Goal: Task Accomplishment & Management: Use online tool/utility

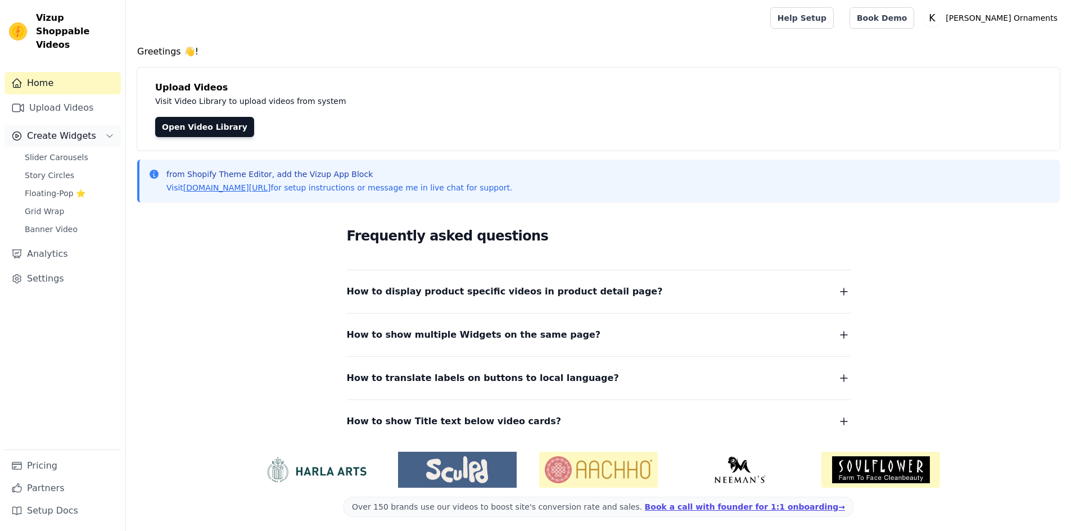
drag, startPoint x: 0, startPoint y: 0, endPoint x: 51, endPoint y: 127, distance: 137.0
click at [51, 129] on span "Create Widgets" at bounding box center [61, 135] width 69 height 13
click at [62, 97] on link "Upload Videos" at bounding box center [62, 108] width 116 height 22
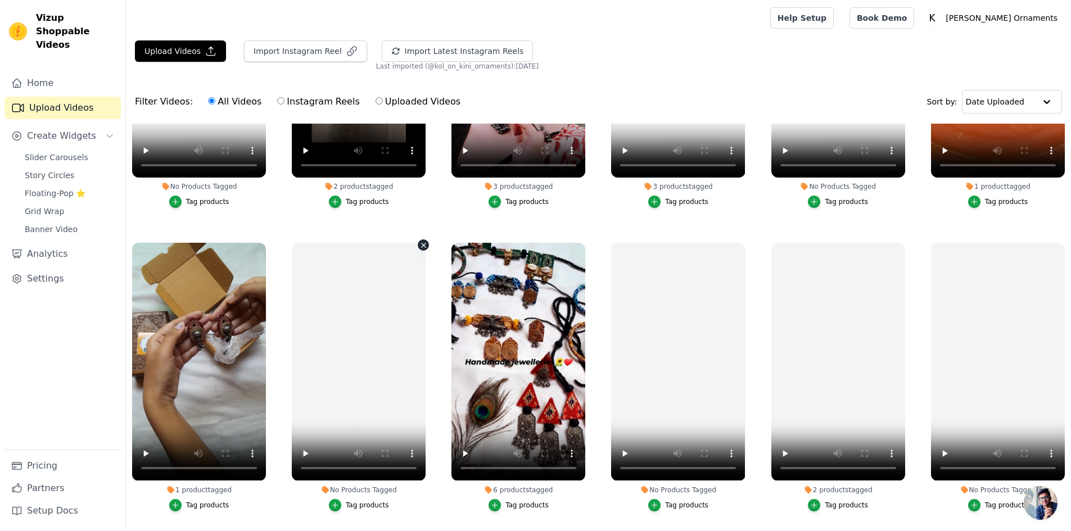
scroll to position [246, 0]
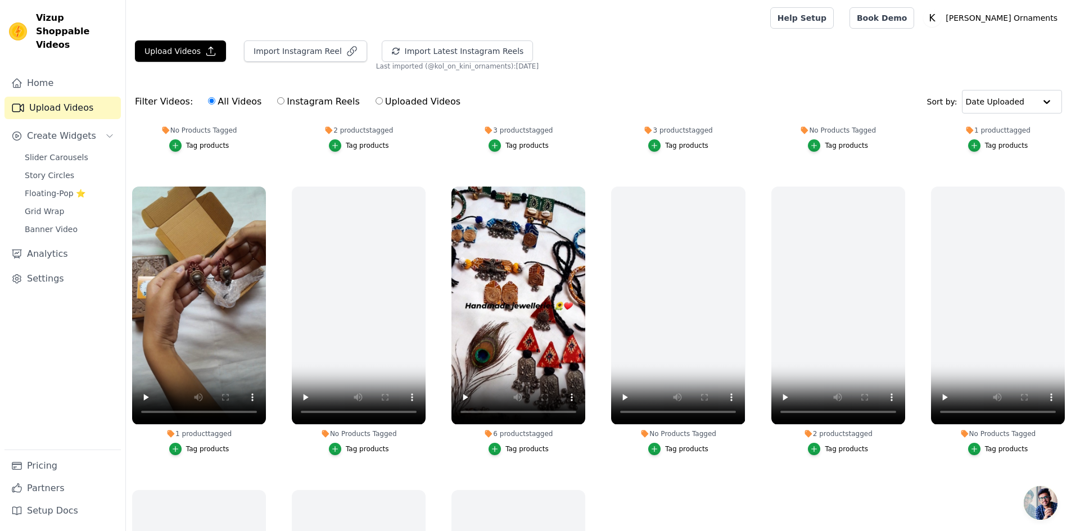
click at [205, 446] on div "Tag products" at bounding box center [207, 449] width 43 height 9
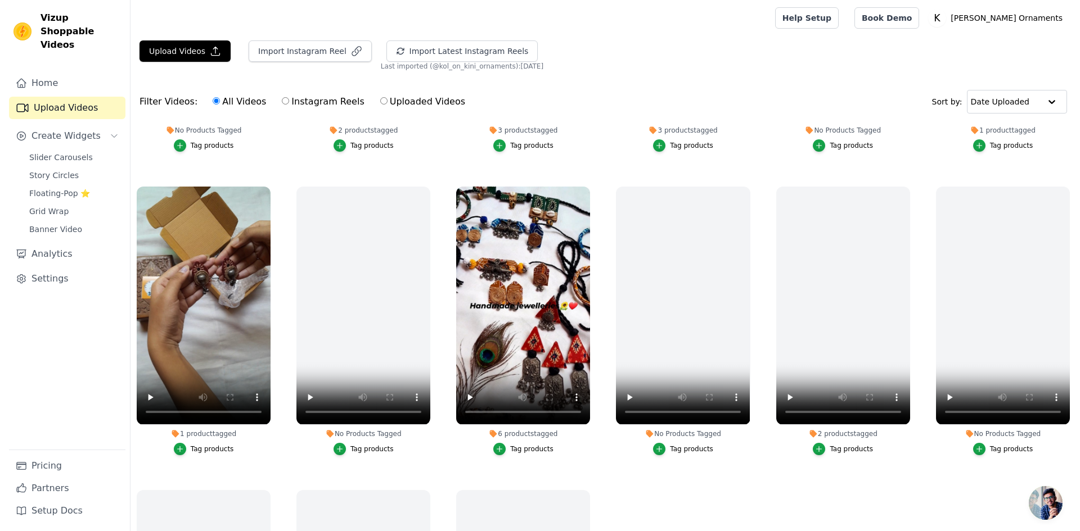
scroll to position [249, 0]
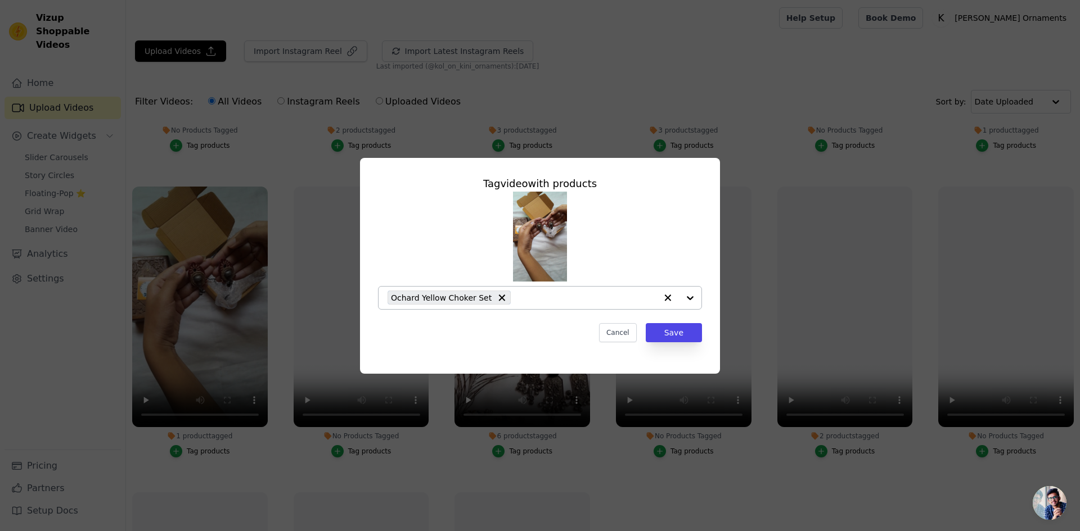
click at [691, 298] on div at bounding box center [678, 298] width 45 height 22
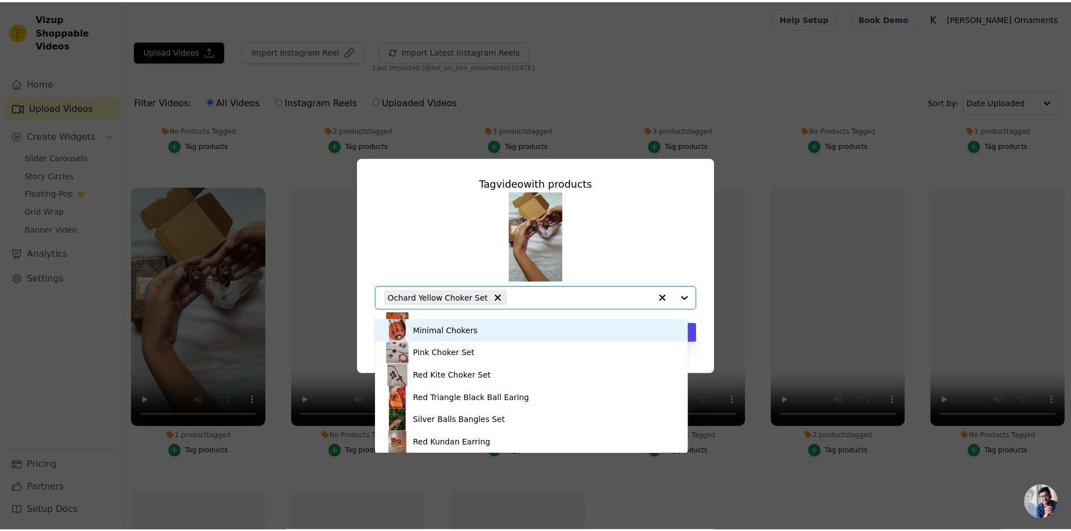
scroll to position [270, 0]
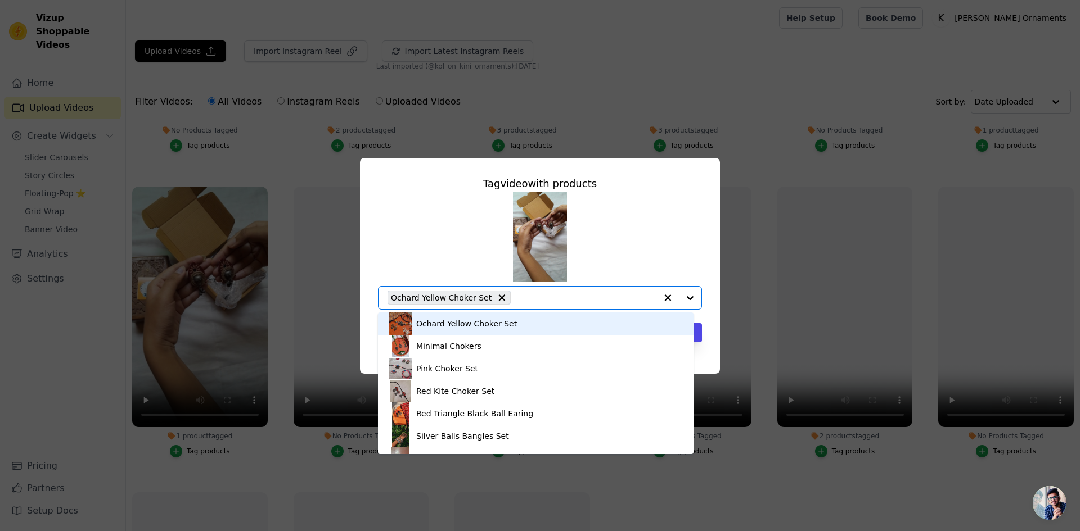
click at [691, 297] on div at bounding box center [678, 298] width 45 height 22
click at [543, 296] on input "1 product tagged Tag video with products Black Ajrakh Choker Black Kite Earing …" at bounding box center [586, 297] width 140 height 11
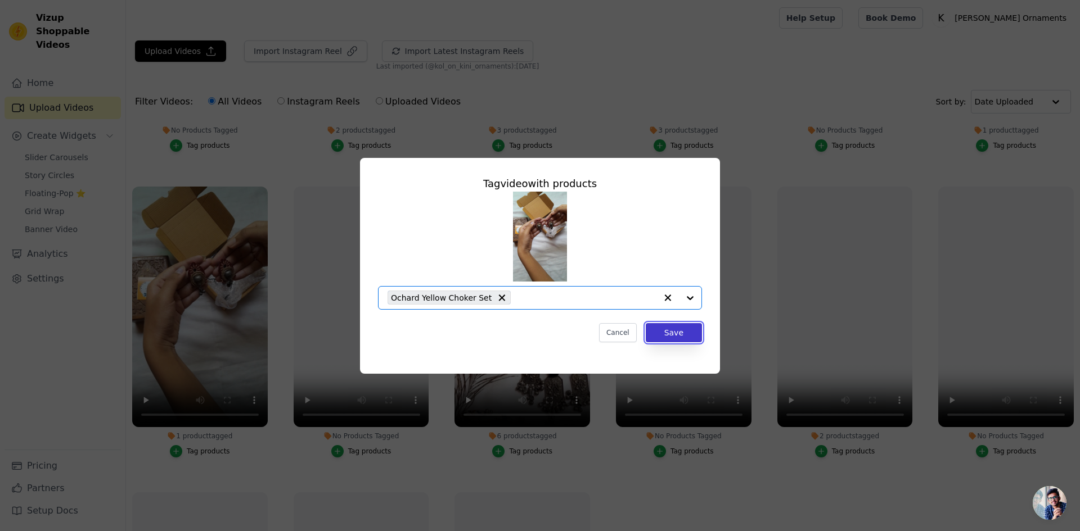
click at [682, 330] on button "Save" at bounding box center [674, 332] width 56 height 19
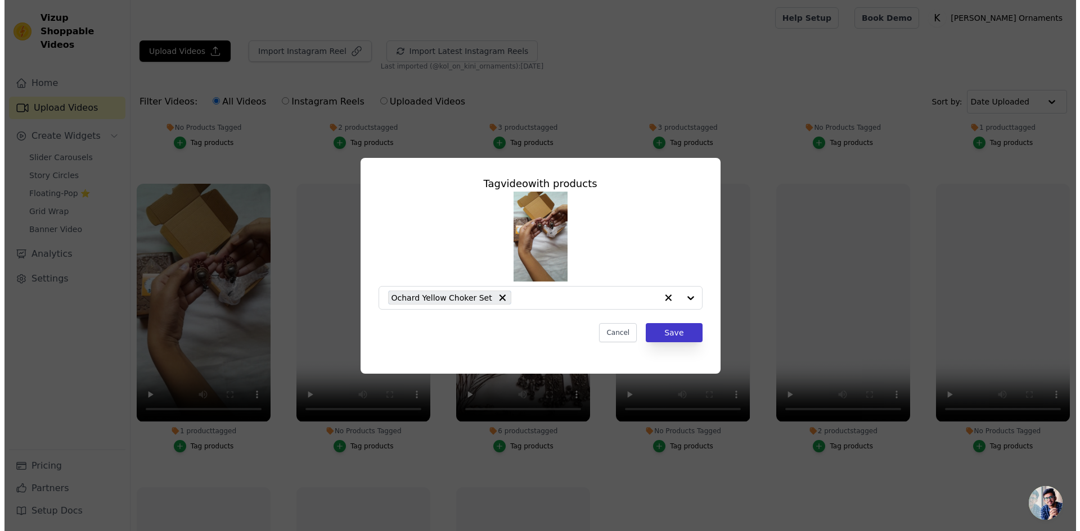
scroll to position [246, 0]
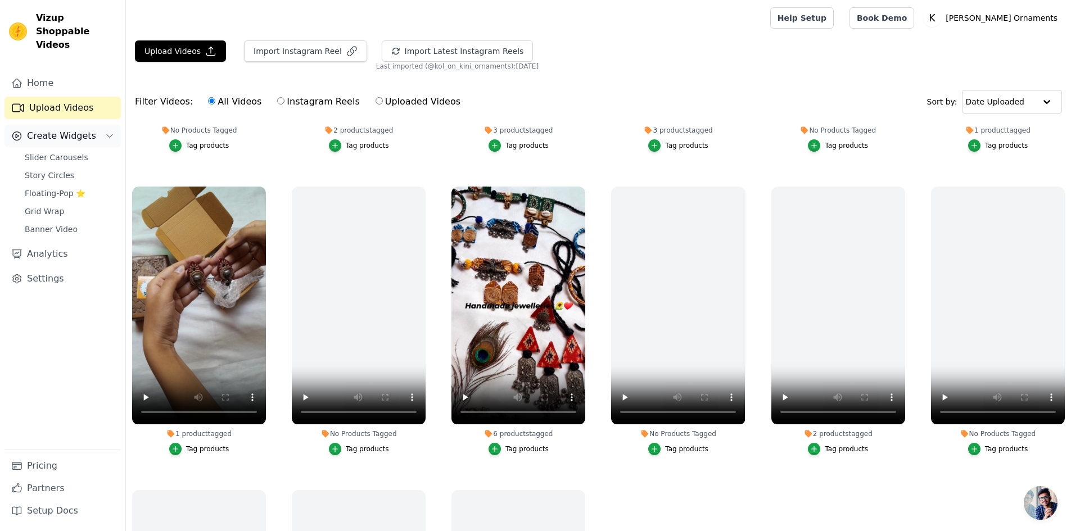
click at [87, 129] on span "Create Widgets" at bounding box center [61, 135] width 69 height 13
click at [81, 204] on link "Grid Wrap" at bounding box center [69, 212] width 103 height 16
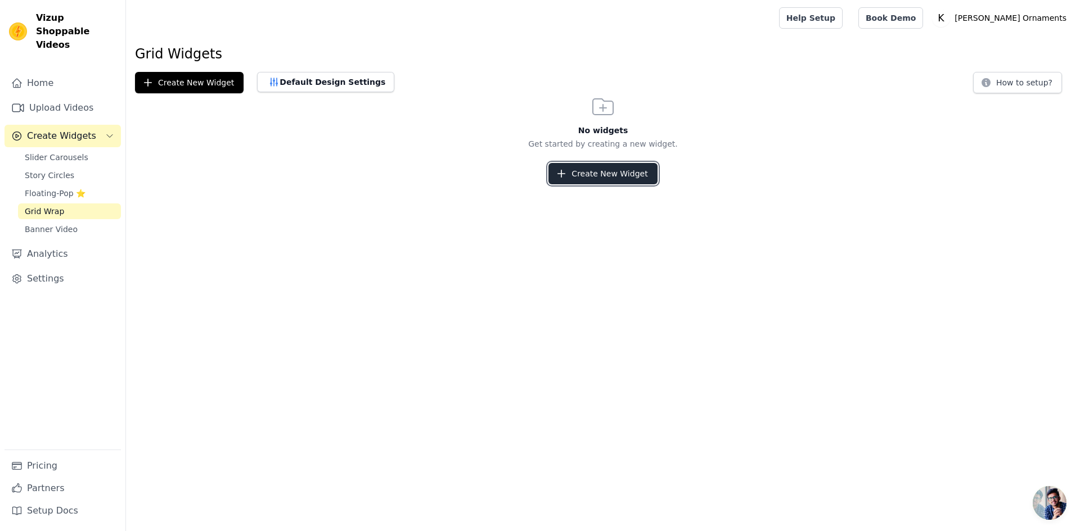
click at [610, 175] on button "Create New Widget" at bounding box center [602, 173] width 109 height 21
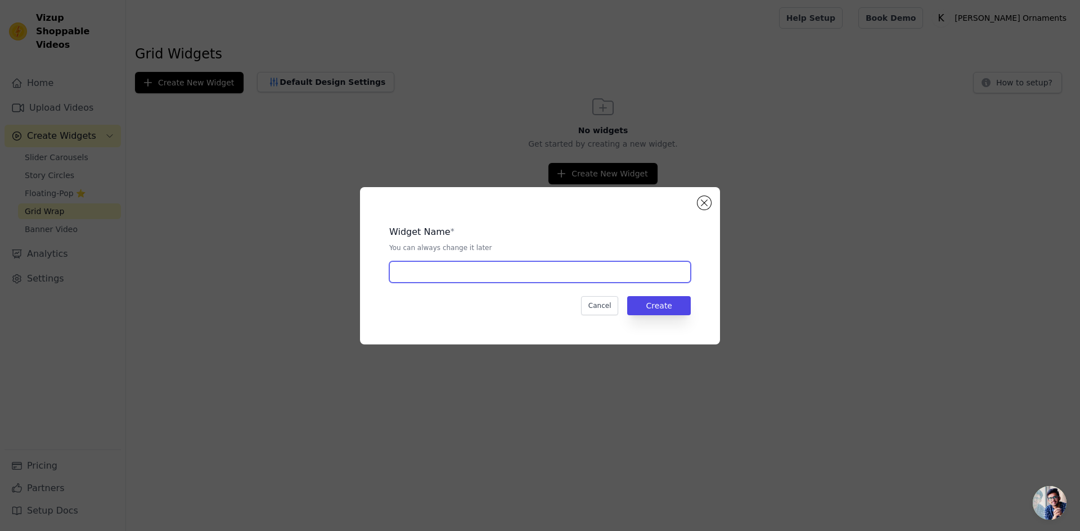
click at [456, 275] on input "text" at bounding box center [539, 271] width 301 height 21
type input "test"
click at [668, 304] on button "Create" at bounding box center [659, 305] width 64 height 19
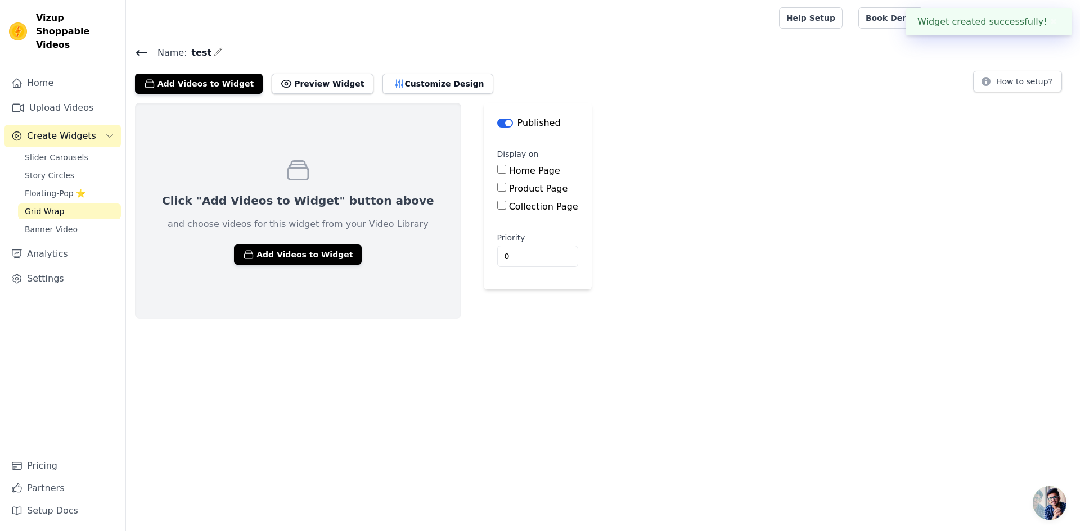
click at [509, 172] on label "Home Page" at bounding box center [534, 170] width 51 height 11
click at [497, 172] on input "Home Page" at bounding box center [501, 169] width 9 height 9
checkbox input "true"
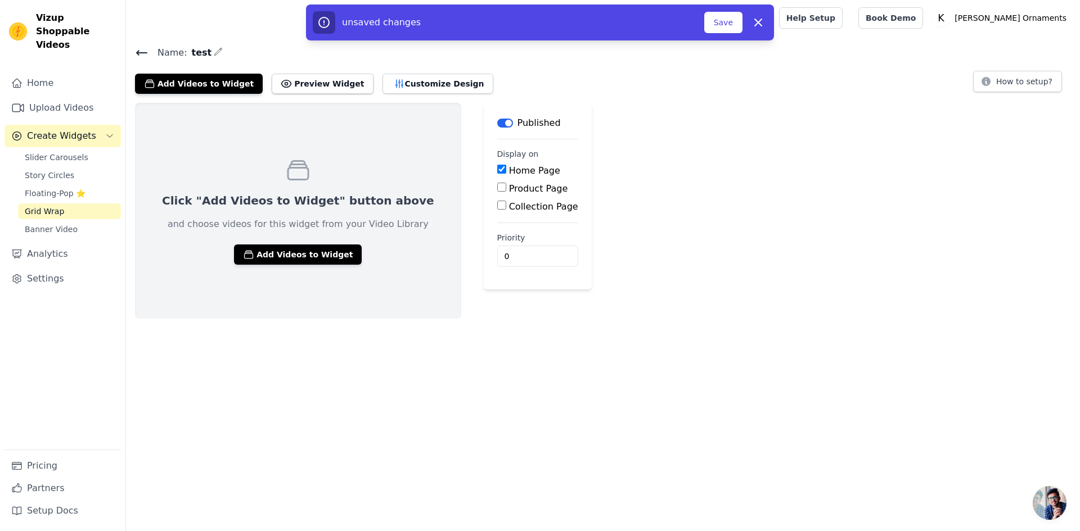
click at [509, 188] on label "Product Page" at bounding box center [538, 188] width 59 height 11
click at [499, 188] on input "Product Page" at bounding box center [501, 187] width 9 height 9
checkbox input "true"
click at [509, 235] on label "Collection Page" at bounding box center [543, 238] width 69 height 11
click at [497, 235] on input "Collection Page" at bounding box center [501, 236] width 9 height 9
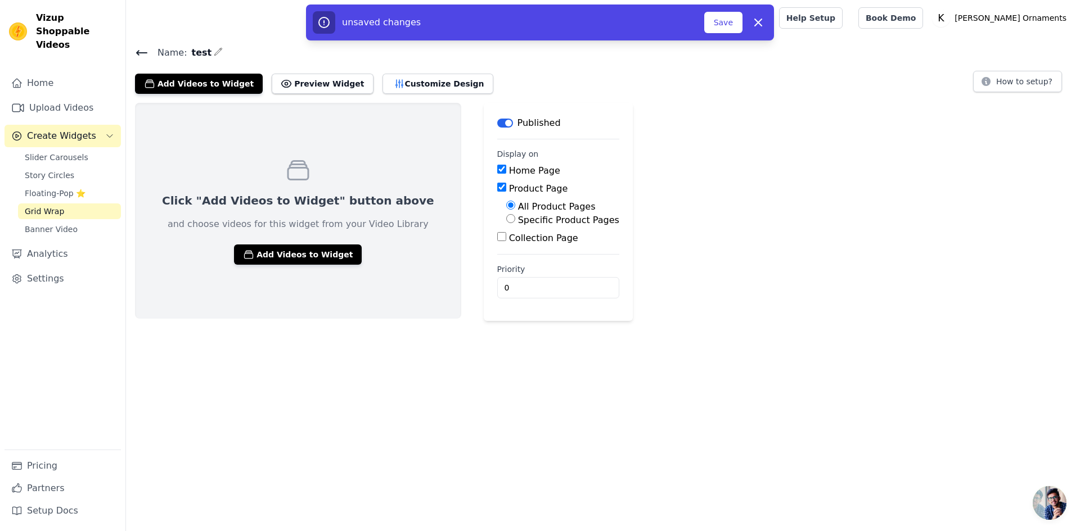
checkbox input "true"
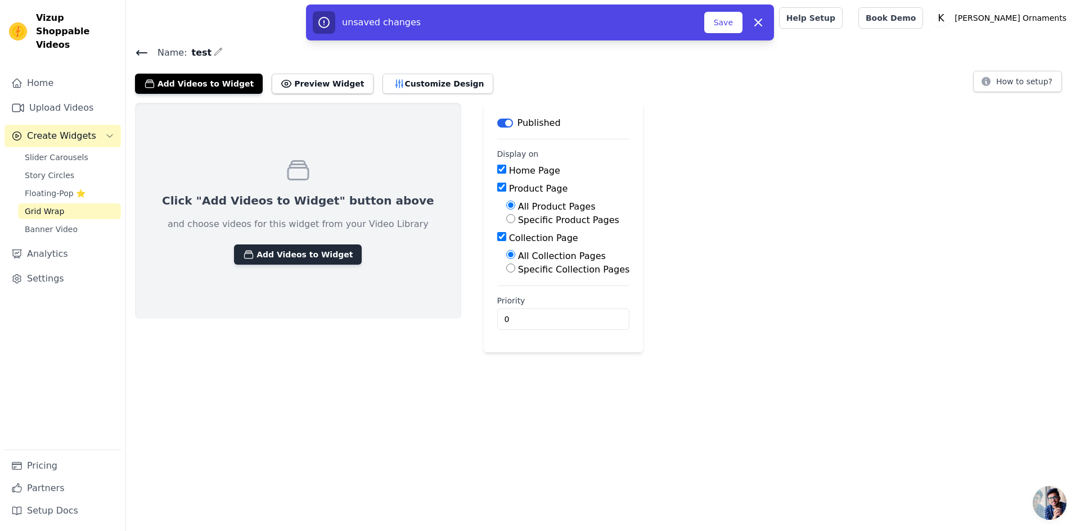
click at [320, 257] on button "Add Videos to Widget" at bounding box center [298, 255] width 128 height 20
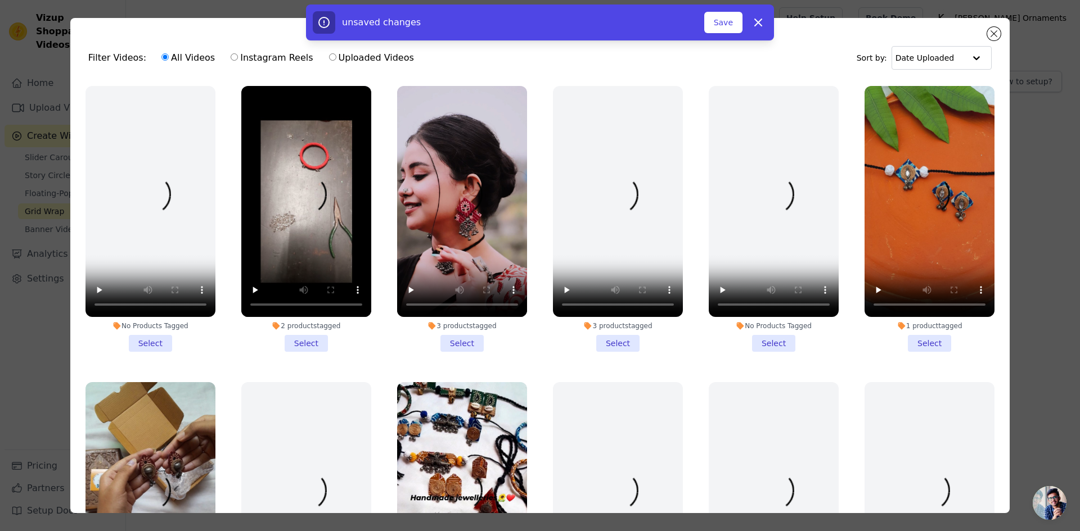
scroll to position [169, 0]
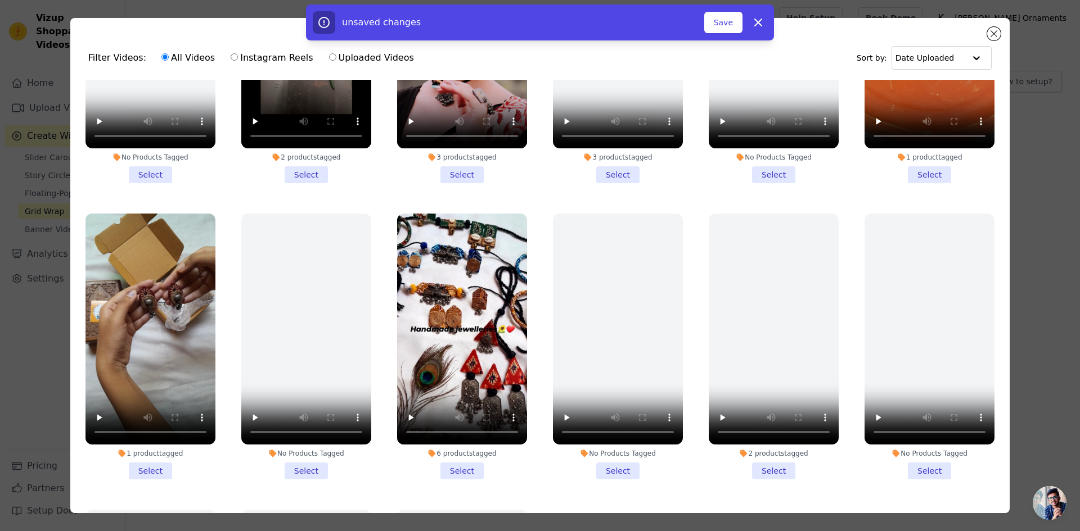
click at [146, 465] on li "1 product tagged Select" at bounding box center [150, 347] width 130 height 266
click at [0, 0] on input "1 product tagged Select" at bounding box center [0, 0] width 0 height 0
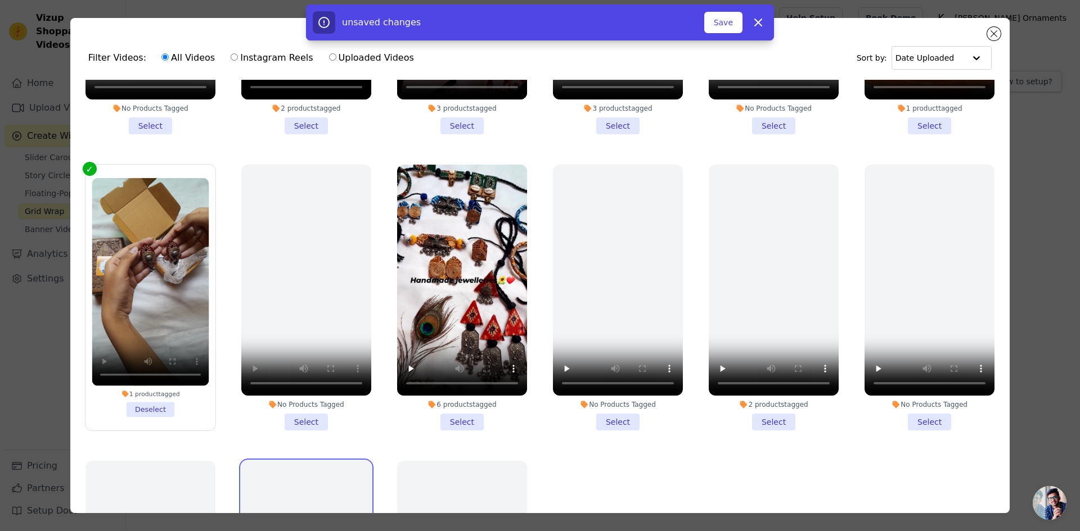
scroll to position [0, 0]
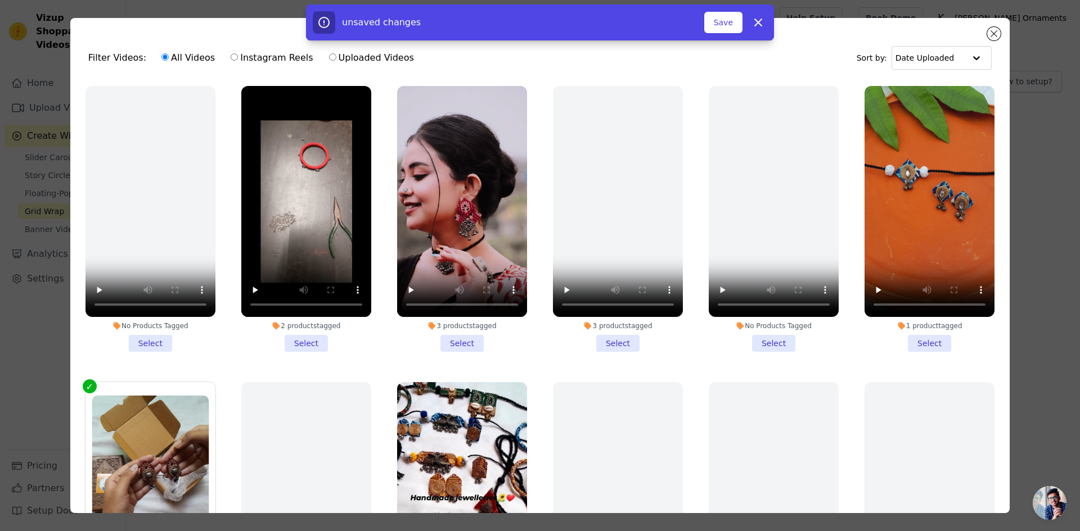
click at [459, 334] on li "3 products tagged Select" at bounding box center [462, 219] width 130 height 266
click at [0, 0] on input "3 products tagged Select" at bounding box center [0, 0] width 0 height 0
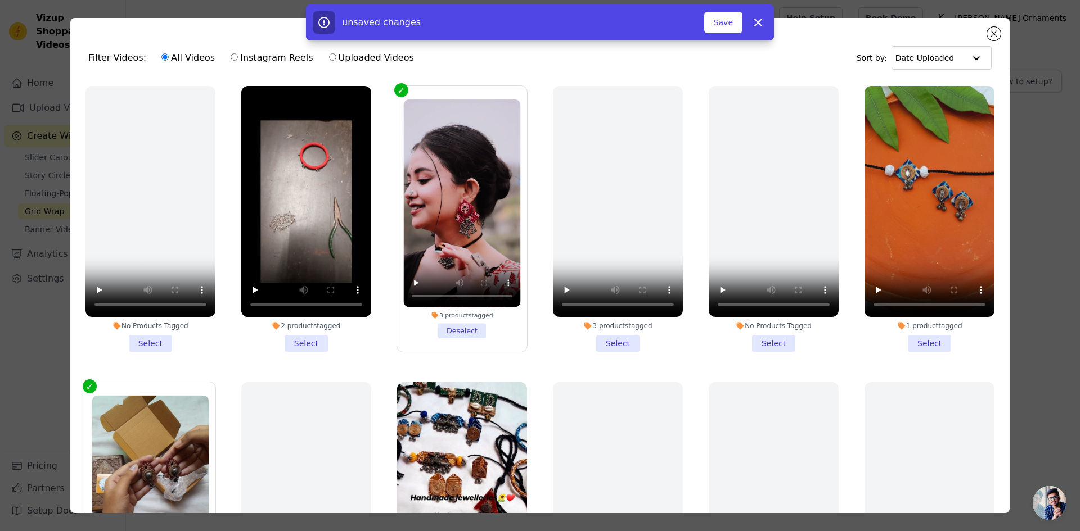
click at [310, 345] on li "2 products tagged Select" at bounding box center [306, 219] width 130 height 266
click at [0, 0] on input "2 products tagged Select" at bounding box center [0, 0] width 0 height 0
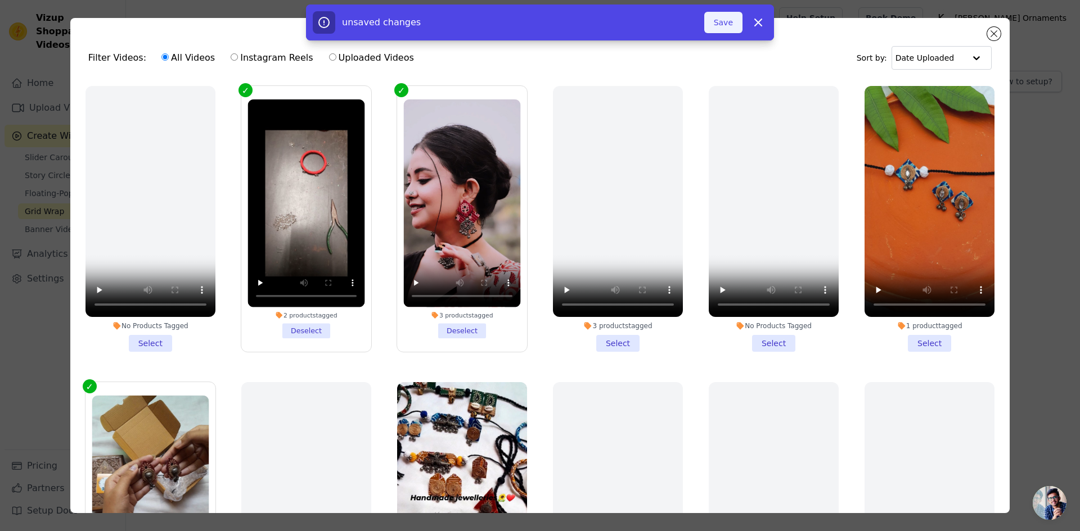
click at [723, 21] on button "Save" at bounding box center [723, 22] width 38 height 21
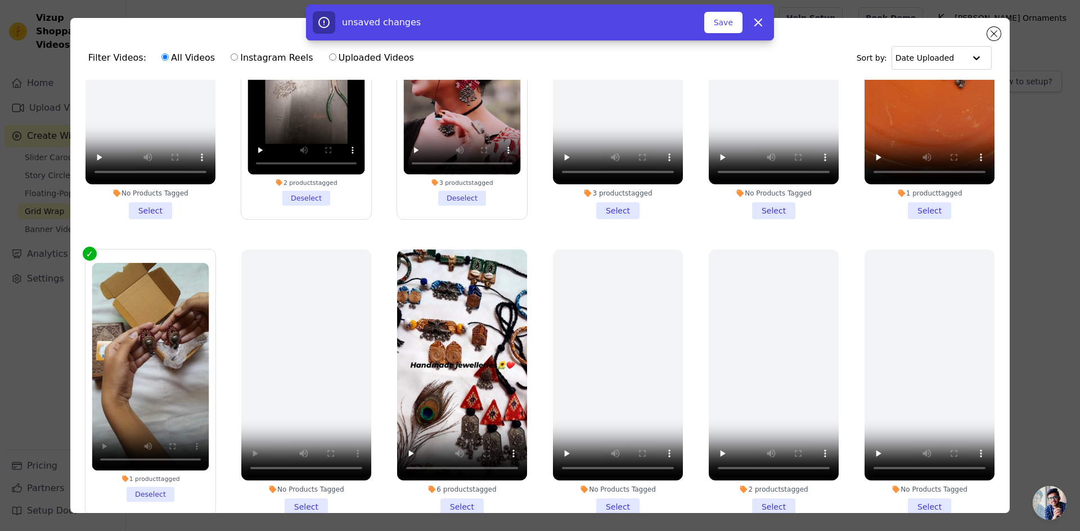
scroll to position [169, 0]
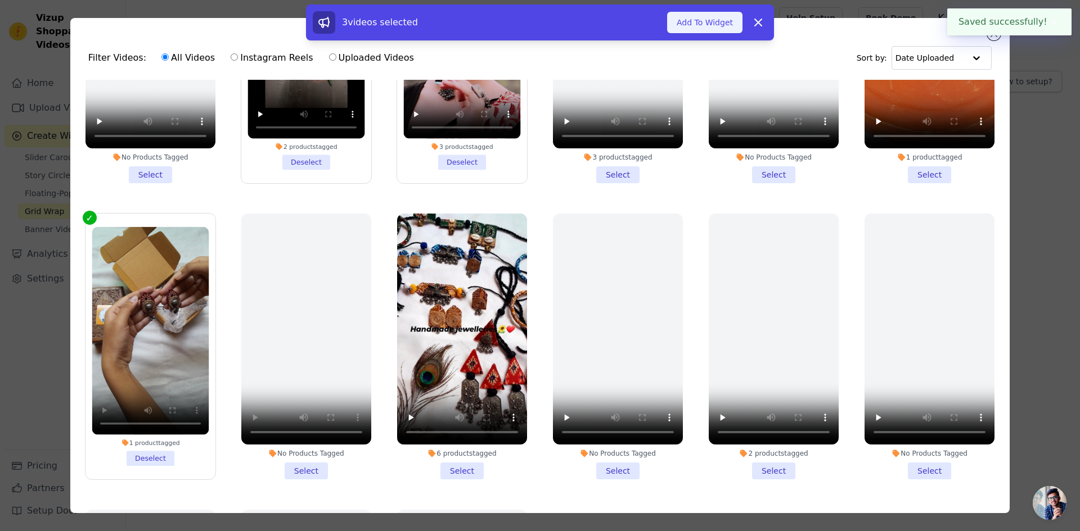
click at [709, 28] on button "Add To Widget" at bounding box center [704, 22] width 75 height 21
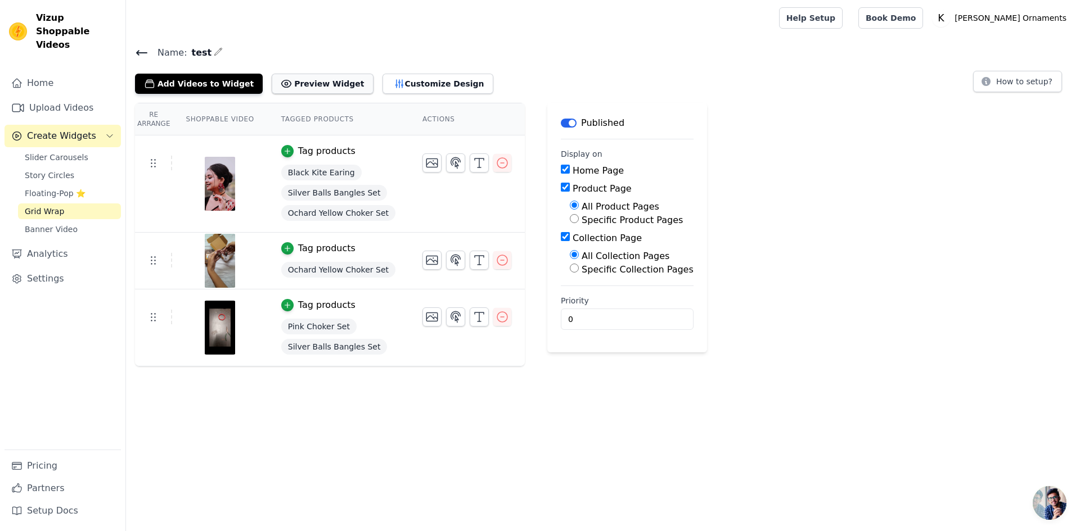
click at [306, 79] on button "Preview Widget" at bounding box center [322, 84] width 101 height 20
click at [388, 84] on button "Customize Design" at bounding box center [437, 84] width 111 height 20
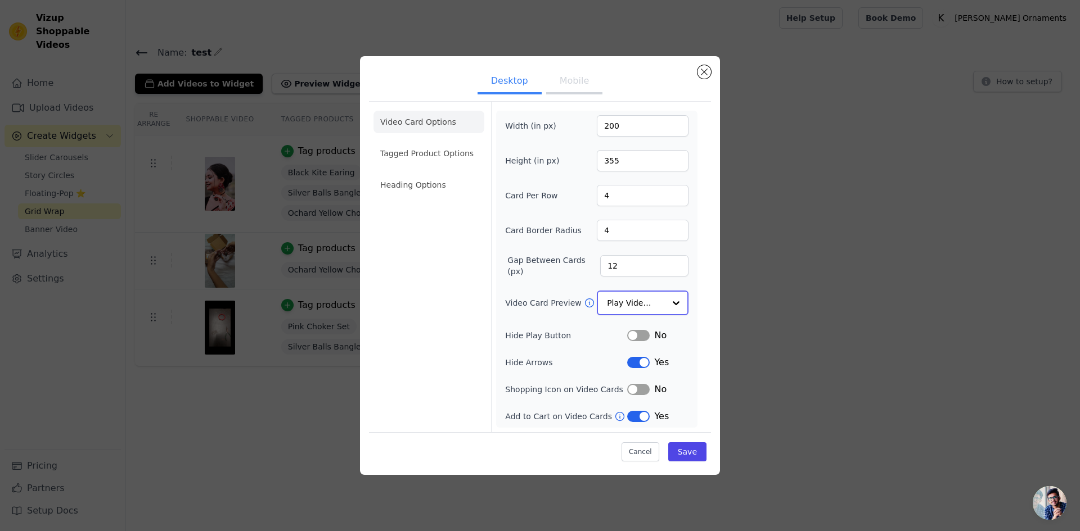
click at [660, 303] on input "Video Card Preview" at bounding box center [636, 303] width 58 height 22
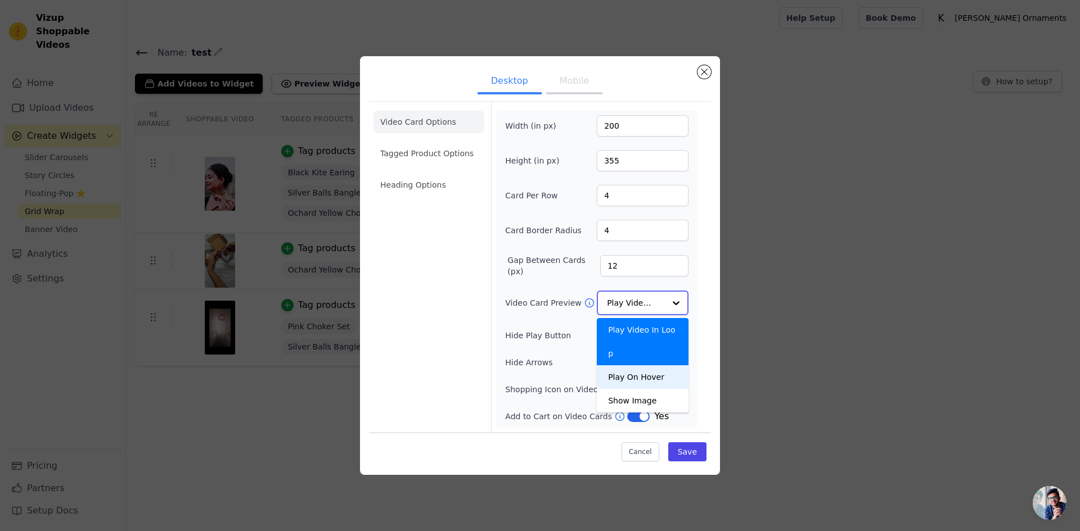
click at [640, 366] on div "Play On Hover" at bounding box center [643, 378] width 92 height 24
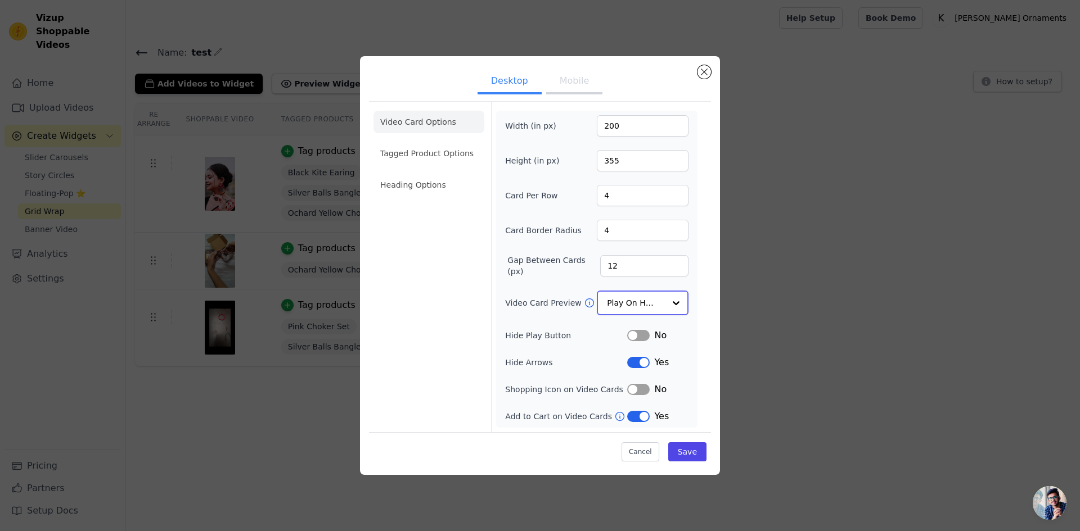
click at [643, 304] on input "Video Card Preview" at bounding box center [636, 303] width 58 height 22
click at [646, 366] on div "Play On Hover" at bounding box center [643, 378] width 92 height 24
click at [634, 388] on button "Label" at bounding box center [638, 389] width 22 height 11
click at [636, 386] on button "Label" at bounding box center [638, 389] width 22 height 11
click at [440, 159] on li "Tagged Product Options" at bounding box center [428, 154] width 111 height 22
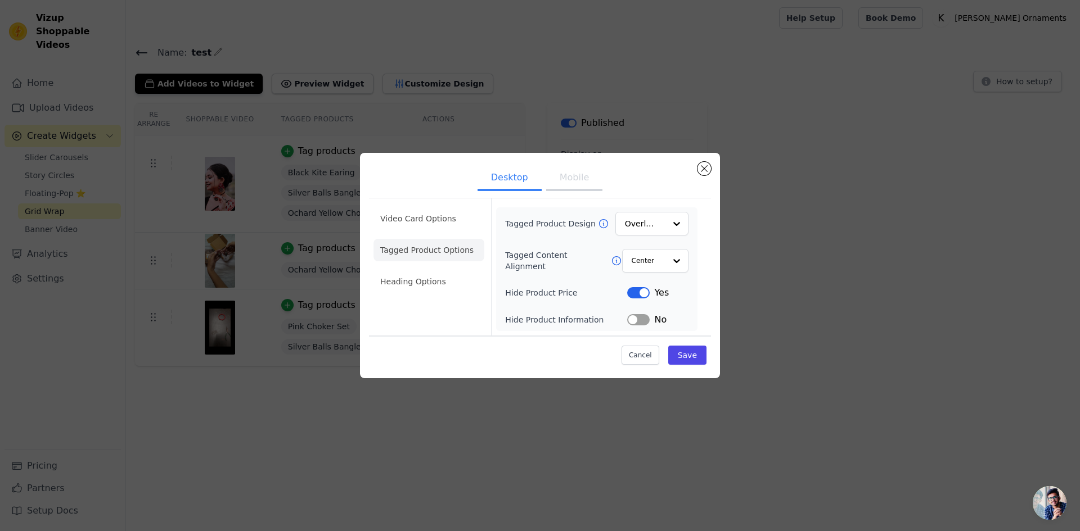
click at [425, 270] on ul "Video Card Options Tagged Product Options Heading Options" at bounding box center [428, 250] width 111 height 94
click at [426, 277] on li "Heading Options" at bounding box center [428, 281] width 111 height 22
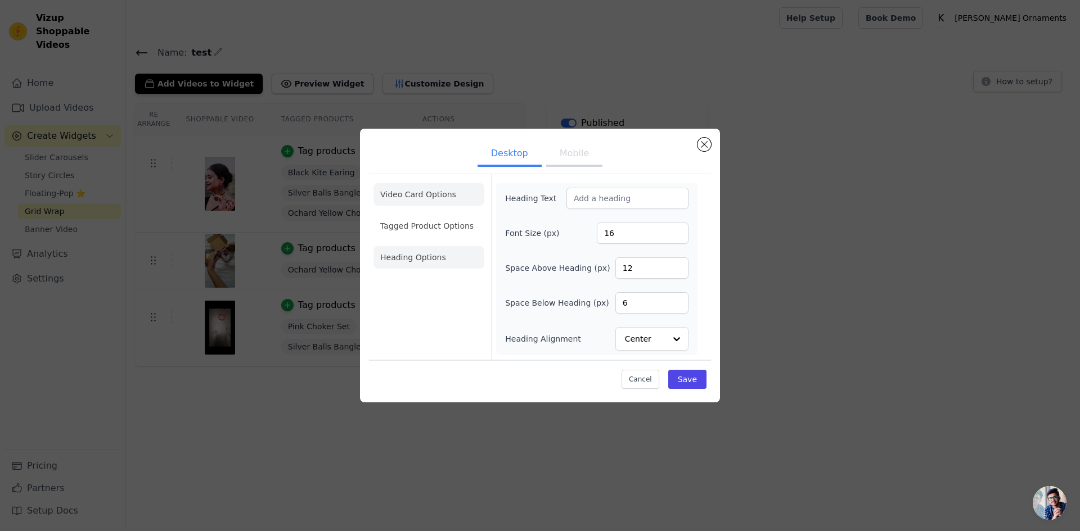
click at [442, 197] on li "Video Card Options" at bounding box center [428, 194] width 111 height 22
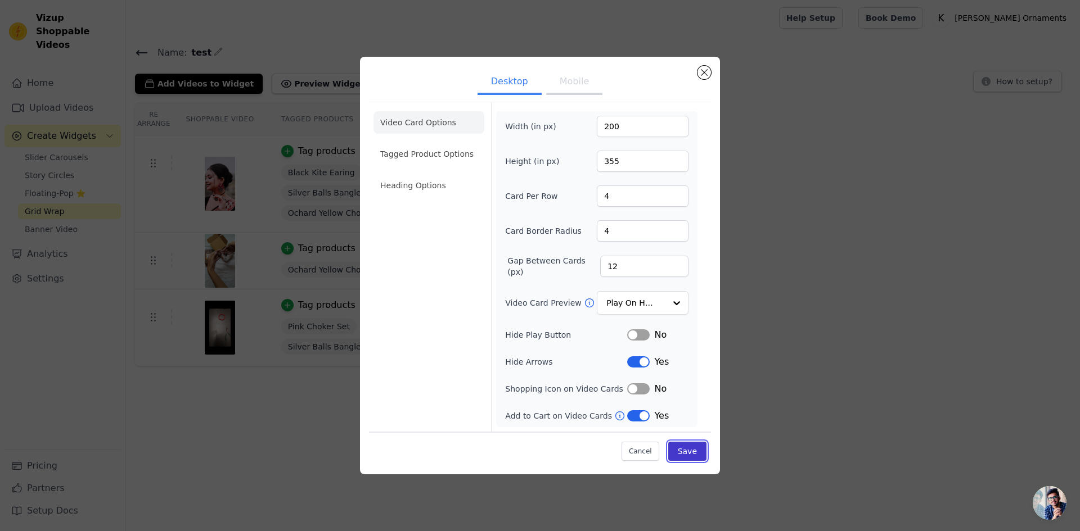
click at [695, 454] on button "Save" at bounding box center [687, 451] width 38 height 19
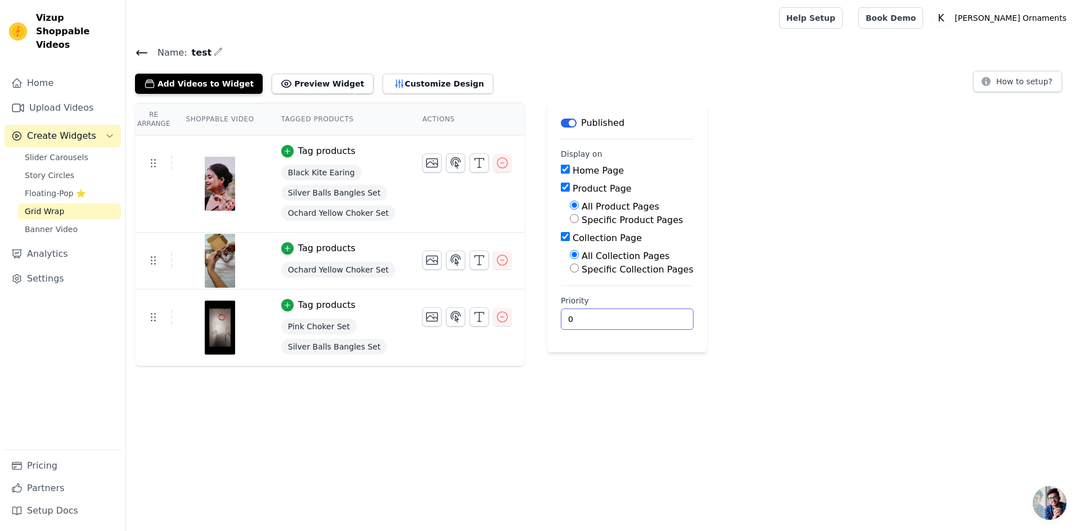
click at [570, 326] on input "0" at bounding box center [627, 319] width 133 height 21
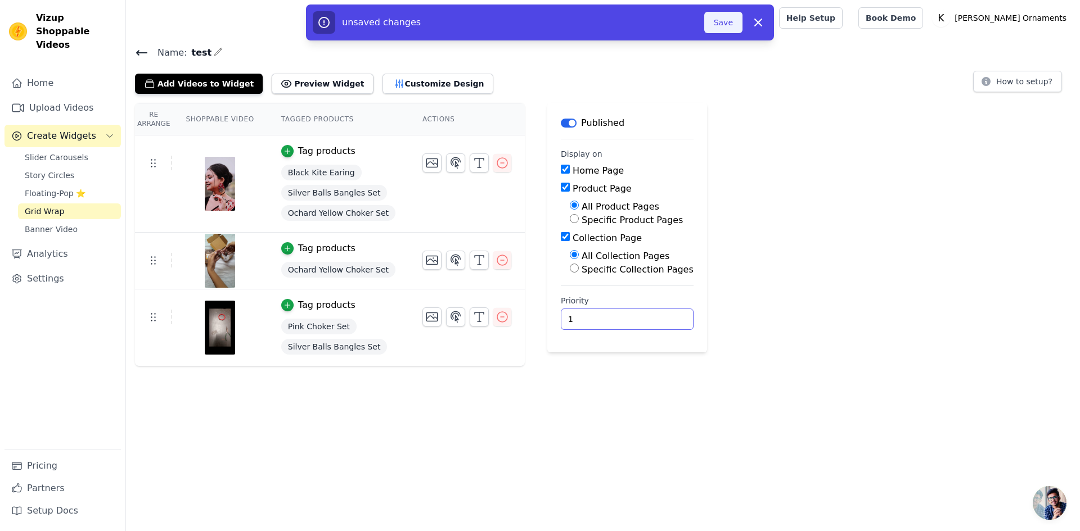
type input "1"
click at [733, 22] on button "Save" at bounding box center [723, 22] width 38 height 21
click at [723, 28] on button "Save" at bounding box center [723, 22] width 38 height 21
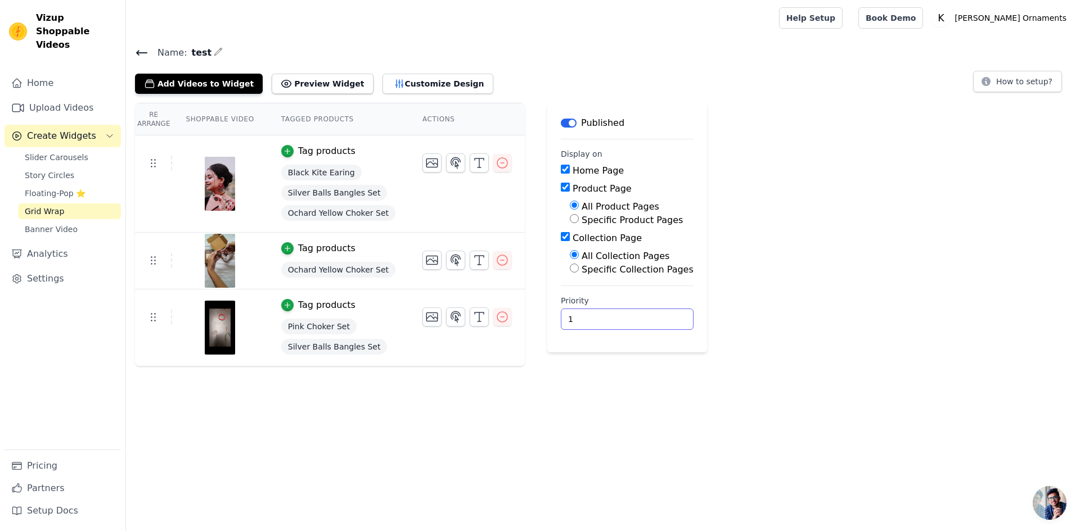
click at [567, 320] on input "1" at bounding box center [627, 319] width 133 height 21
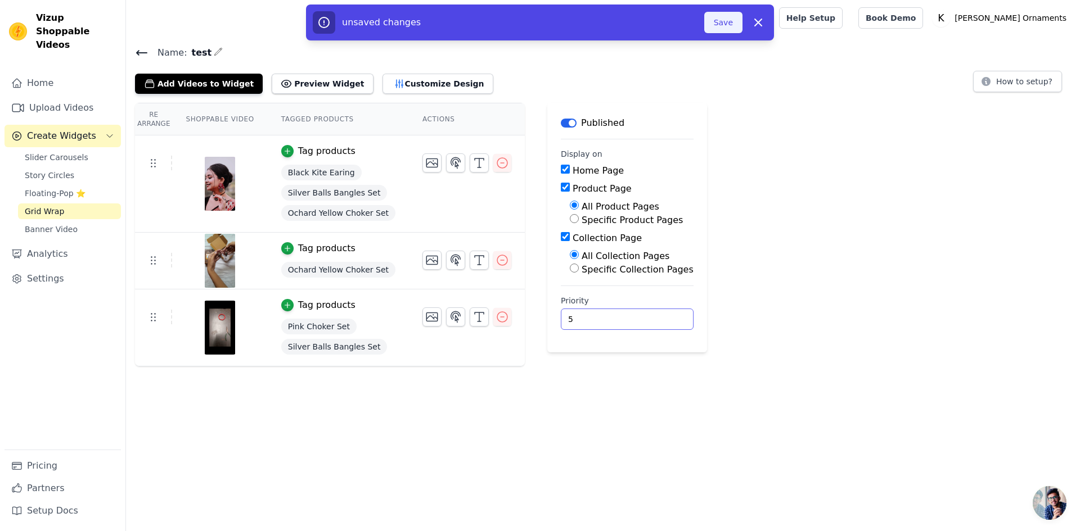
type input "5"
click at [723, 24] on button "Save" at bounding box center [723, 22] width 38 height 21
click at [722, 19] on button "Save" at bounding box center [723, 22] width 38 height 21
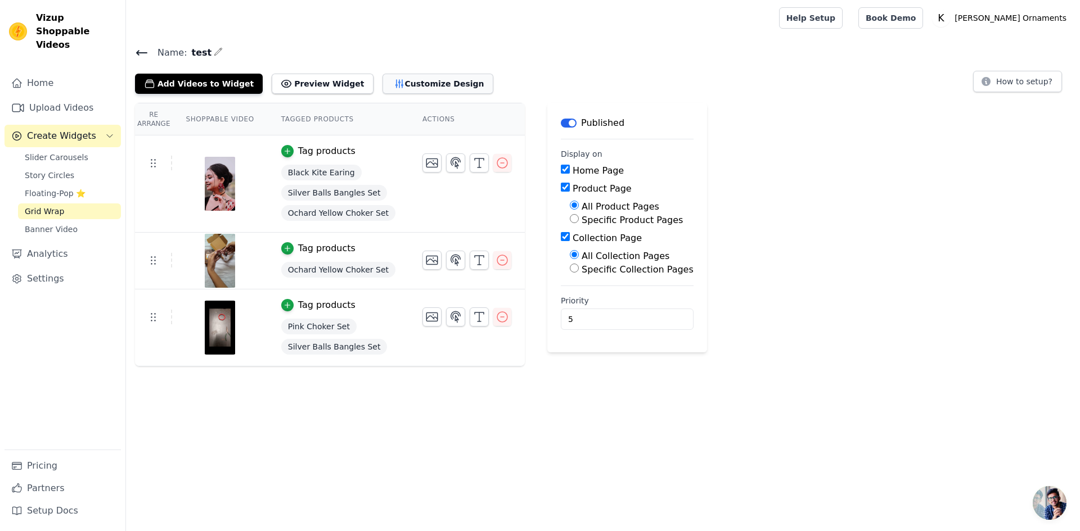
click at [400, 81] on button "Customize Design" at bounding box center [437, 84] width 111 height 20
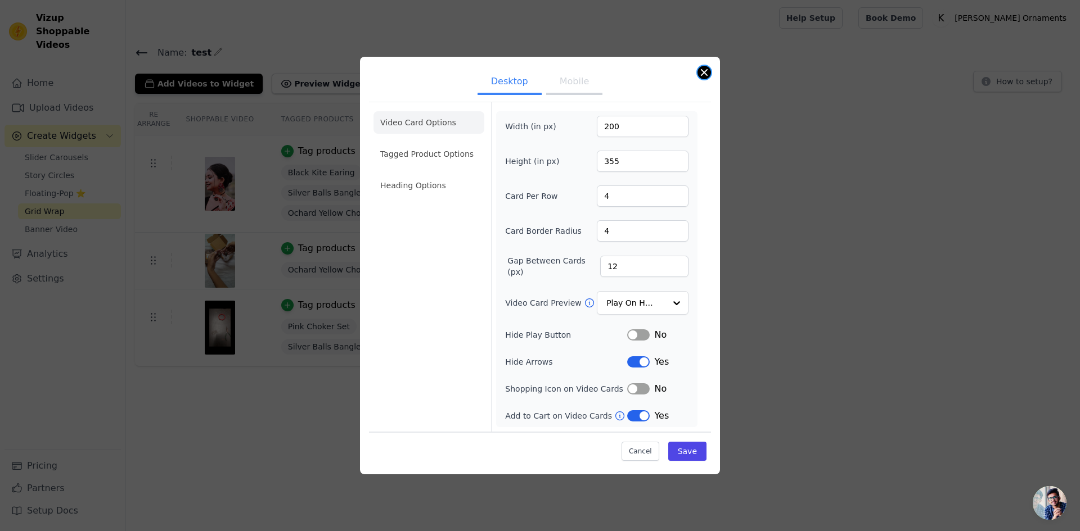
click at [700, 71] on button "Close modal" at bounding box center [703, 72] width 13 height 13
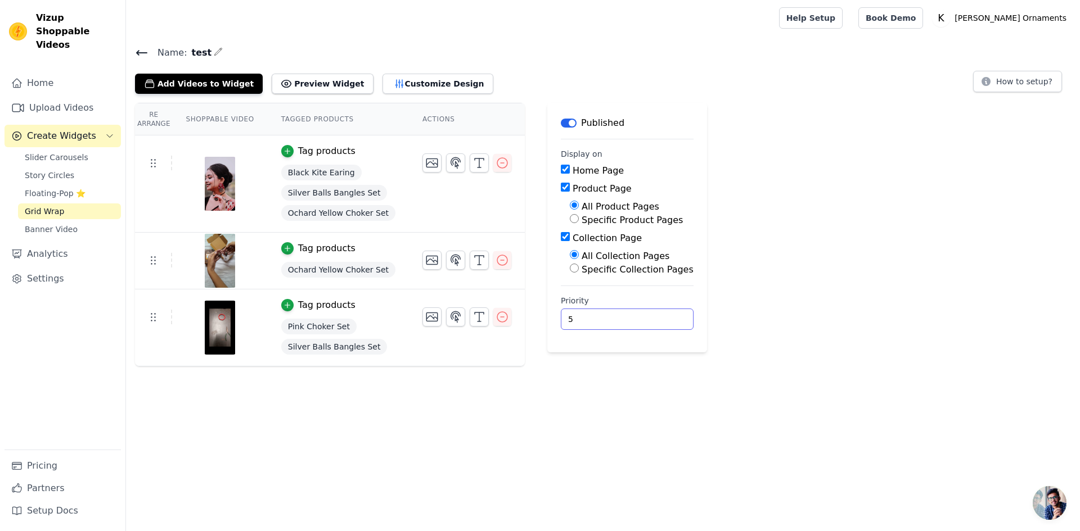
drag, startPoint x: 574, startPoint y: 317, endPoint x: 538, endPoint y: 319, distance: 36.6
click at [547, 321] on main "Label Published Display on Home Page Product Page All Product Pages Specific Pr…" at bounding box center [627, 228] width 160 height 250
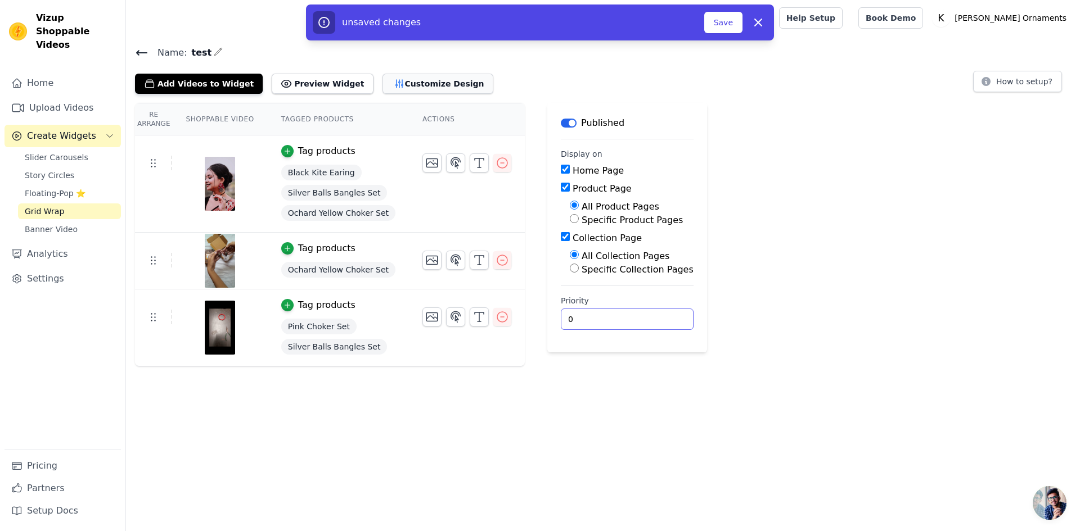
type input "0"
click at [382, 86] on button "Customize Design" at bounding box center [437, 84] width 111 height 20
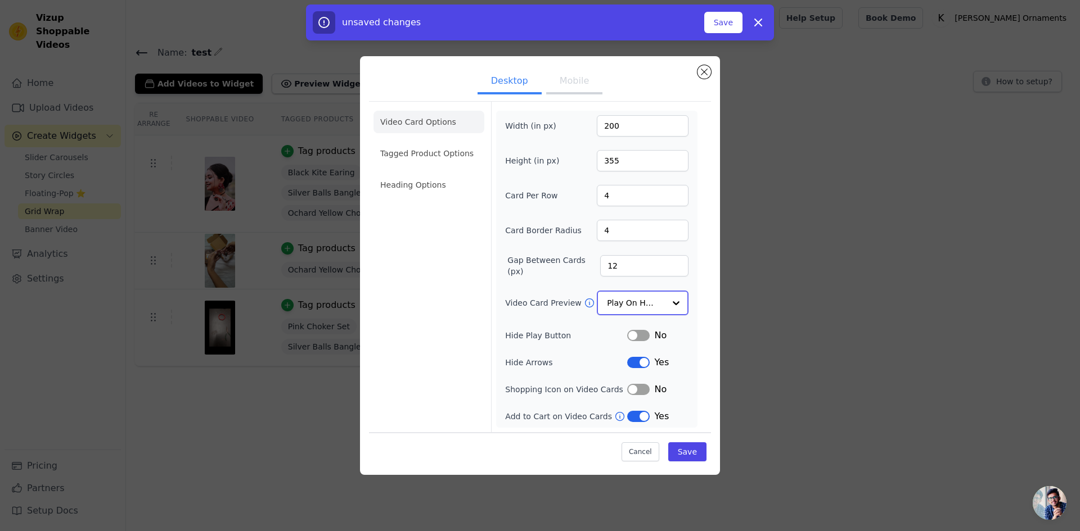
click at [642, 306] on input "Video Card Preview" at bounding box center [636, 303] width 58 height 22
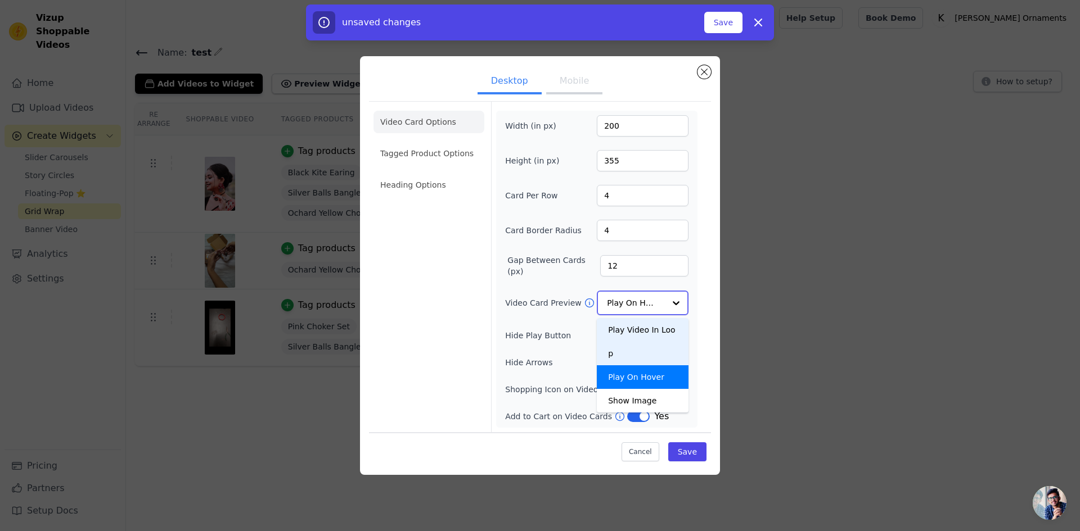
click at [641, 335] on div "Play Video In Loop" at bounding box center [643, 341] width 92 height 47
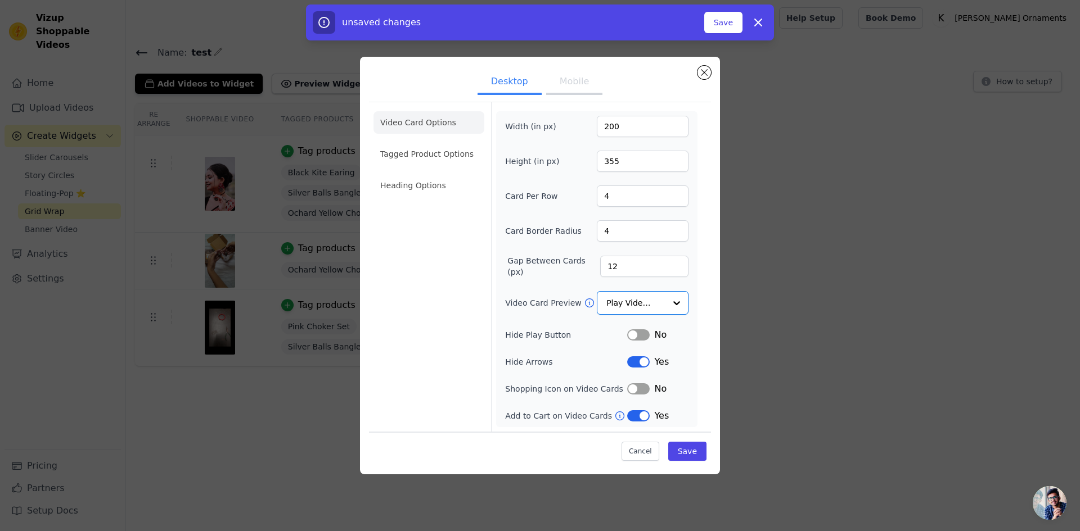
click at [641, 332] on button "Label" at bounding box center [638, 335] width 22 height 11
click at [645, 385] on button "Label" at bounding box center [638, 389] width 22 height 11
click at [693, 450] on button "Save" at bounding box center [687, 451] width 38 height 19
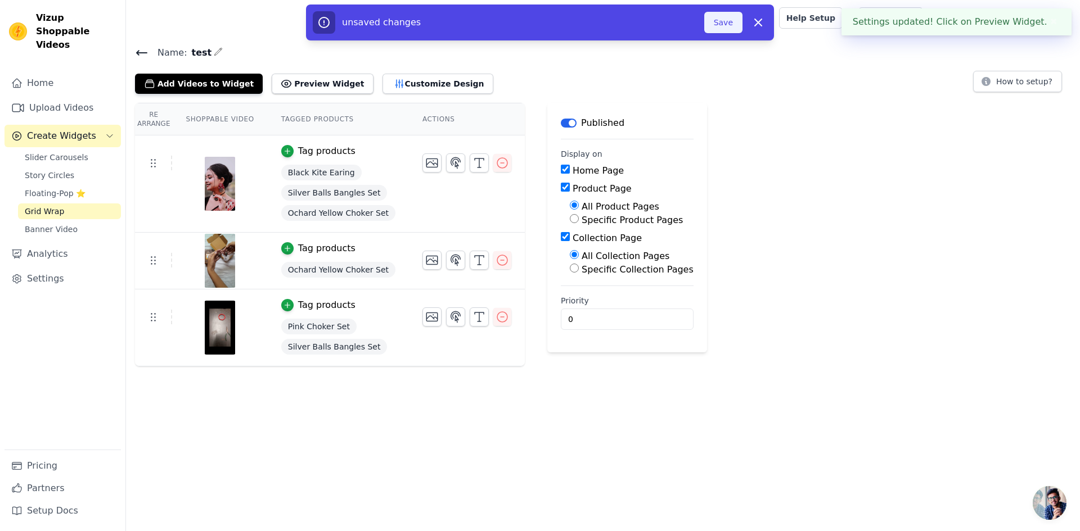
click at [723, 17] on button "Save" at bounding box center [723, 22] width 38 height 21
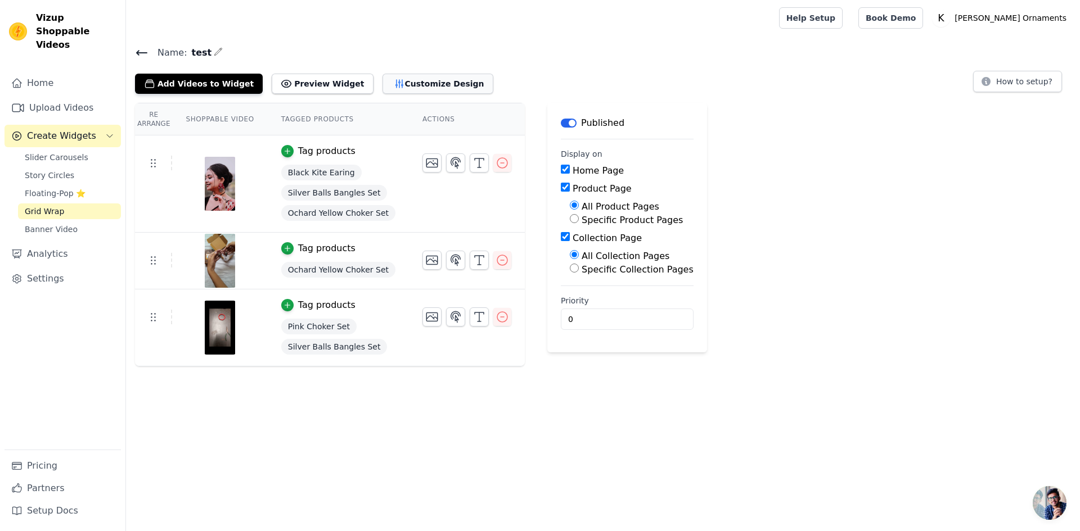
click at [416, 88] on button "Customize Design" at bounding box center [437, 84] width 111 height 20
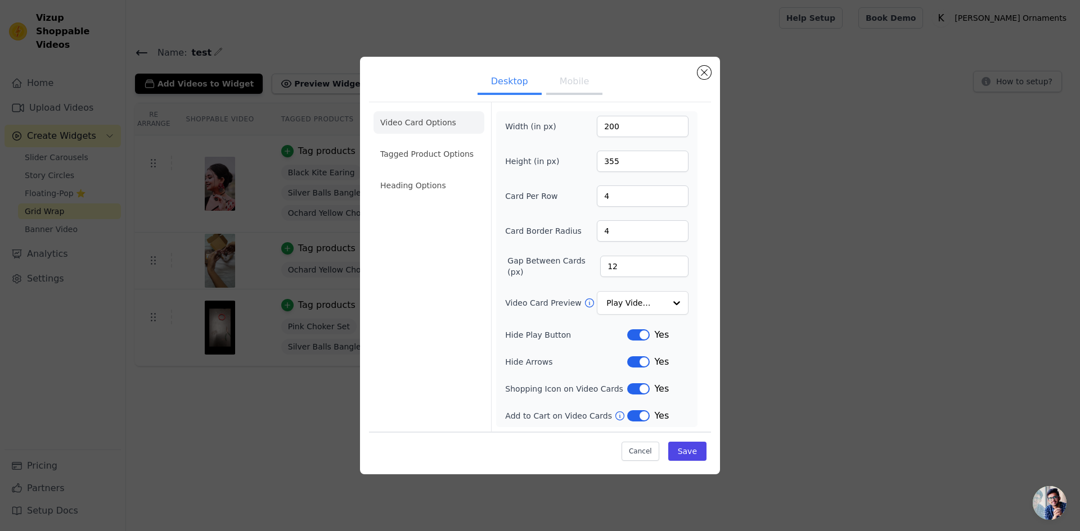
click at [644, 333] on button "Label" at bounding box center [638, 335] width 22 height 11
click at [693, 446] on button "Save" at bounding box center [687, 451] width 38 height 19
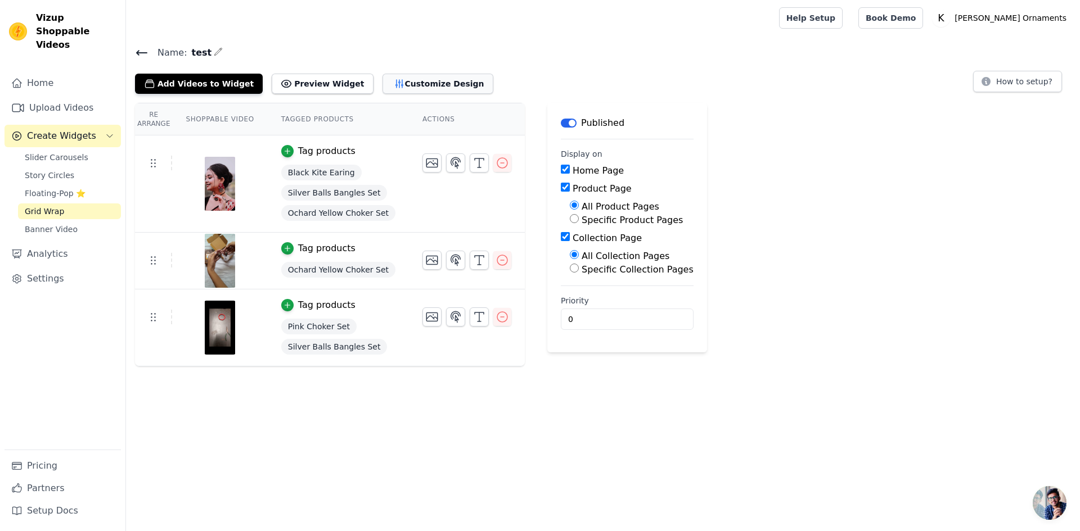
click at [405, 77] on button "Customize Design" at bounding box center [437, 84] width 111 height 20
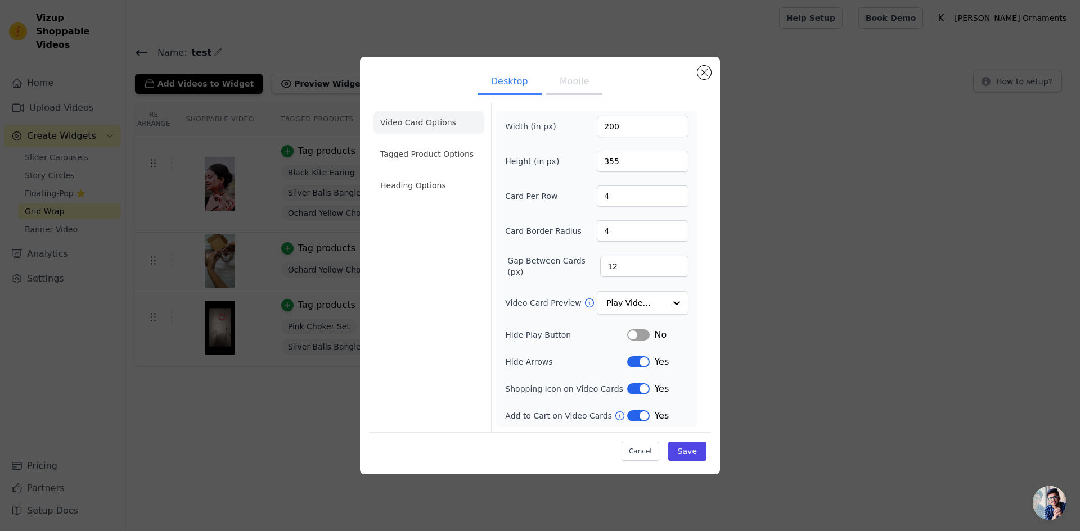
click at [642, 362] on button "Label" at bounding box center [638, 362] width 22 height 11
click at [696, 451] on button "Save" at bounding box center [687, 451] width 38 height 19
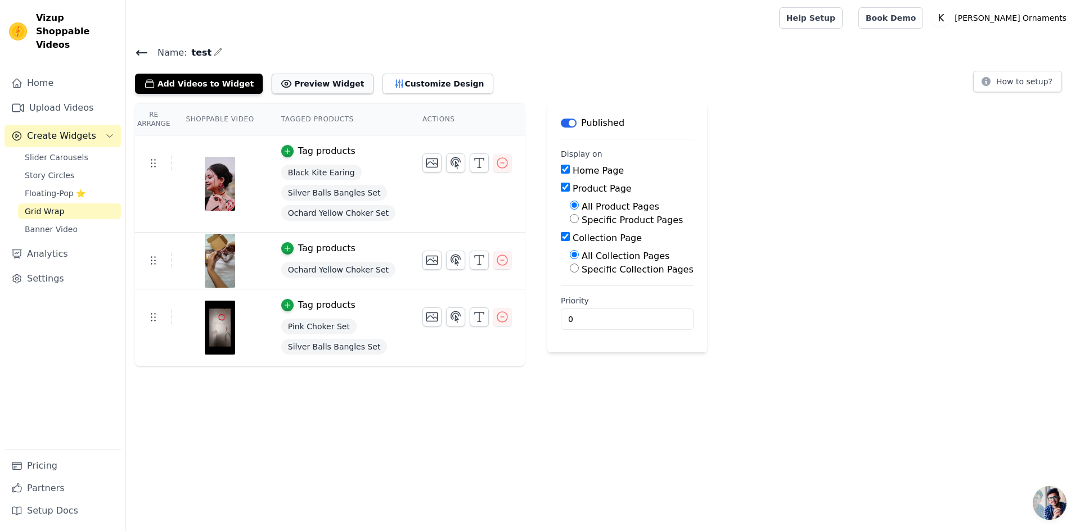
click at [322, 87] on button "Preview Widget" at bounding box center [322, 84] width 101 height 20
click at [396, 78] on button "Customize Design" at bounding box center [437, 84] width 111 height 20
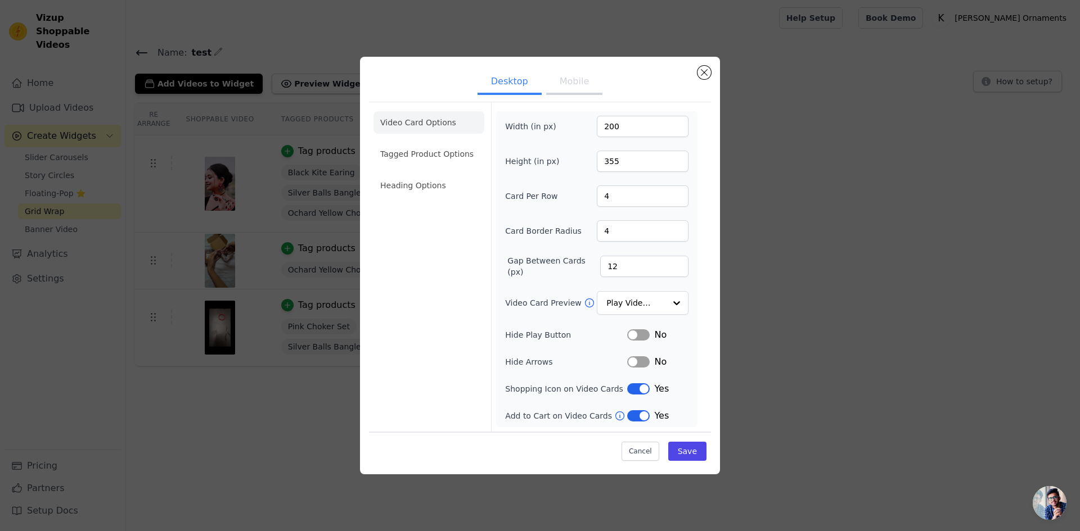
click at [634, 336] on button "Label" at bounding box center [638, 335] width 22 height 11
click at [695, 452] on button "Save" at bounding box center [687, 451] width 38 height 19
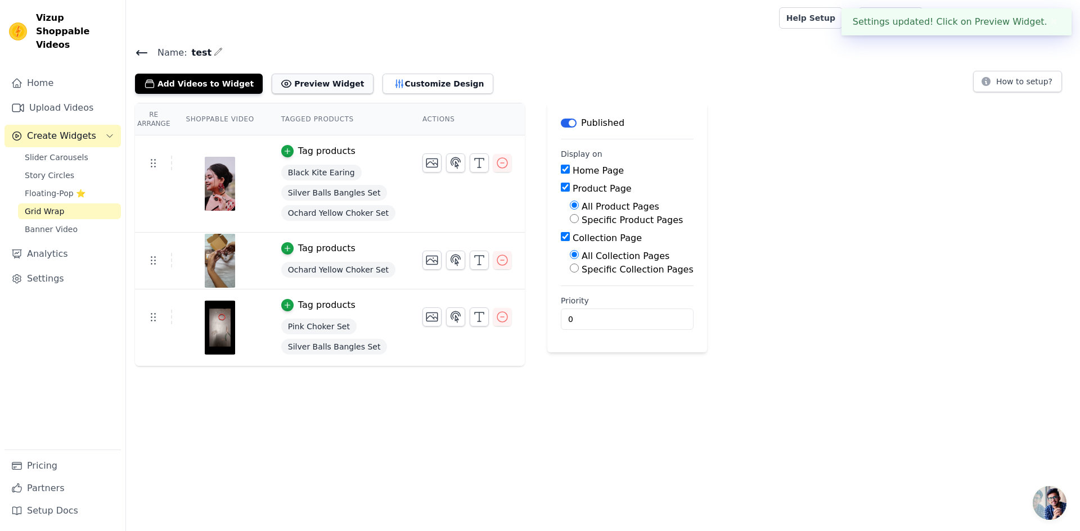
click at [320, 81] on button "Preview Widget" at bounding box center [322, 84] width 101 height 20
click at [561, 185] on input "Product Page" at bounding box center [565, 187] width 9 height 9
checkbox input "false"
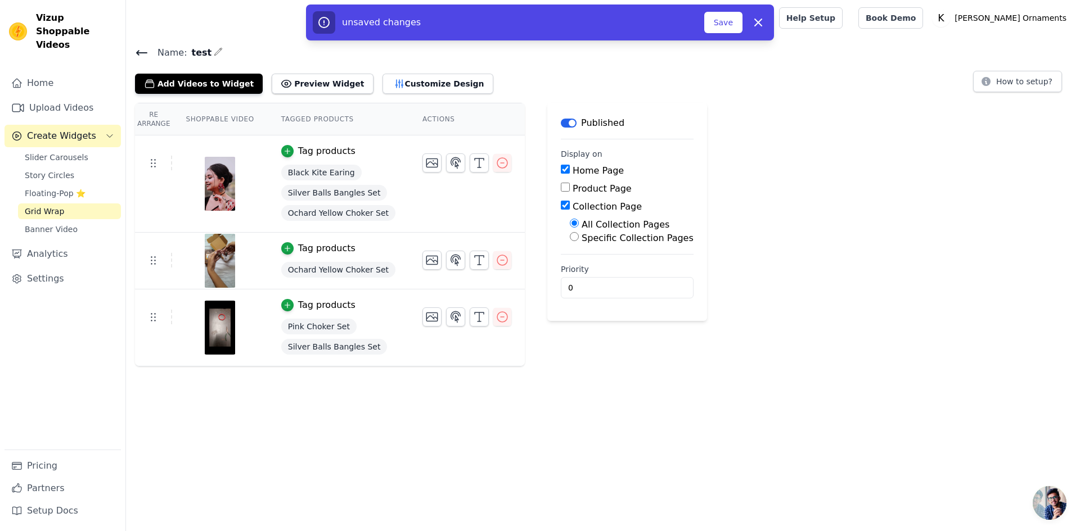
click at [561, 206] on input "Collection Page" at bounding box center [565, 205] width 9 height 9
click at [561, 204] on input "Collection Page" at bounding box center [565, 205] width 9 height 9
checkbox input "true"
click at [581, 233] on label "Specific Collection Pages" at bounding box center [637, 238] width 112 height 11
click at [570, 233] on input "Specific Collection Pages" at bounding box center [574, 236] width 9 height 9
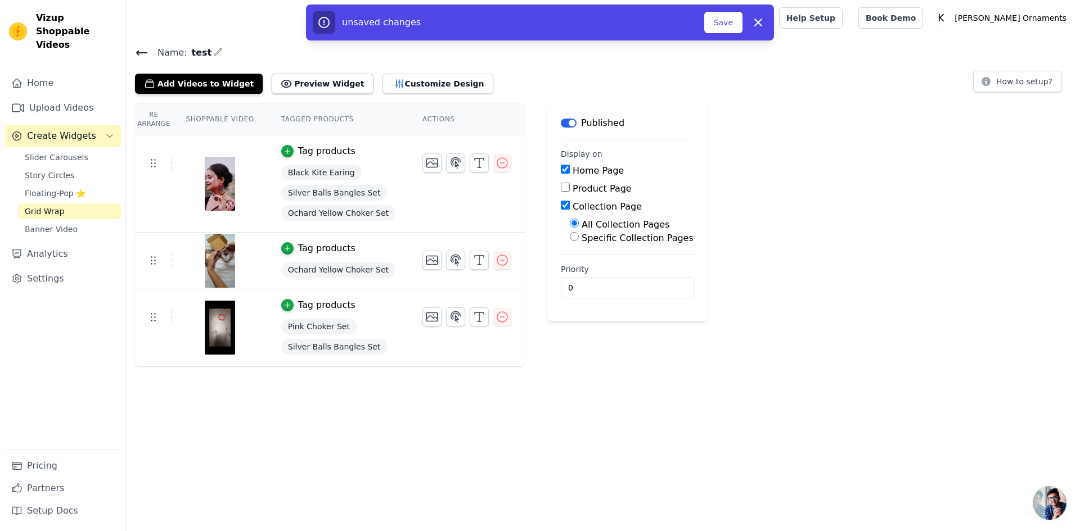
radio input "true"
click at [561, 205] on input "Collection Page" at bounding box center [565, 205] width 9 height 9
checkbox input "false"
click at [724, 25] on button "Save" at bounding box center [723, 22] width 38 height 21
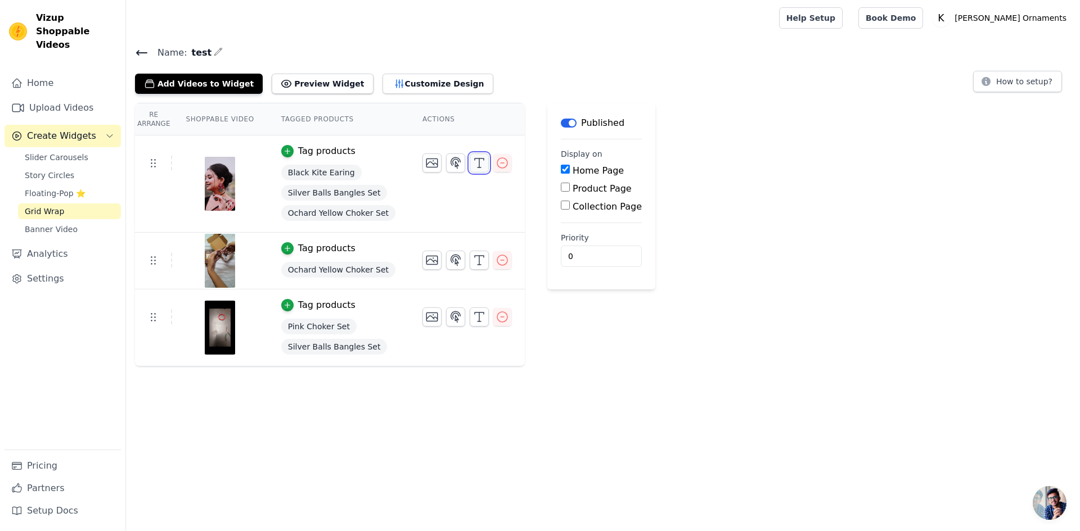
click at [472, 161] on icon "button" at bounding box center [478, 162] width 13 height 13
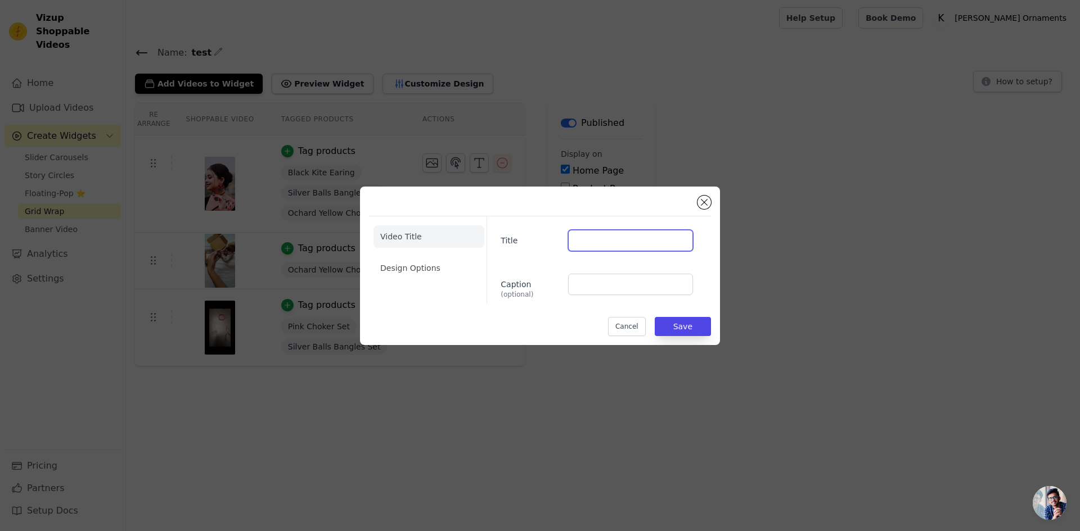
click at [582, 245] on input "Title" at bounding box center [630, 240] width 125 height 21
type input "FF"
click at [684, 328] on button "Save" at bounding box center [683, 326] width 56 height 19
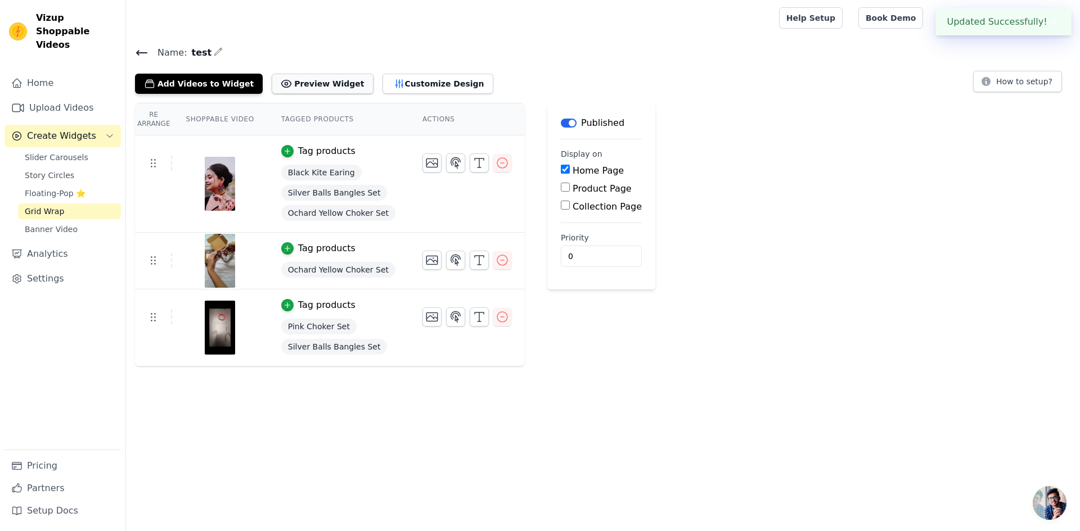
click at [312, 87] on button "Preview Widget" at bounding box center [322, 84] width 101 height 20
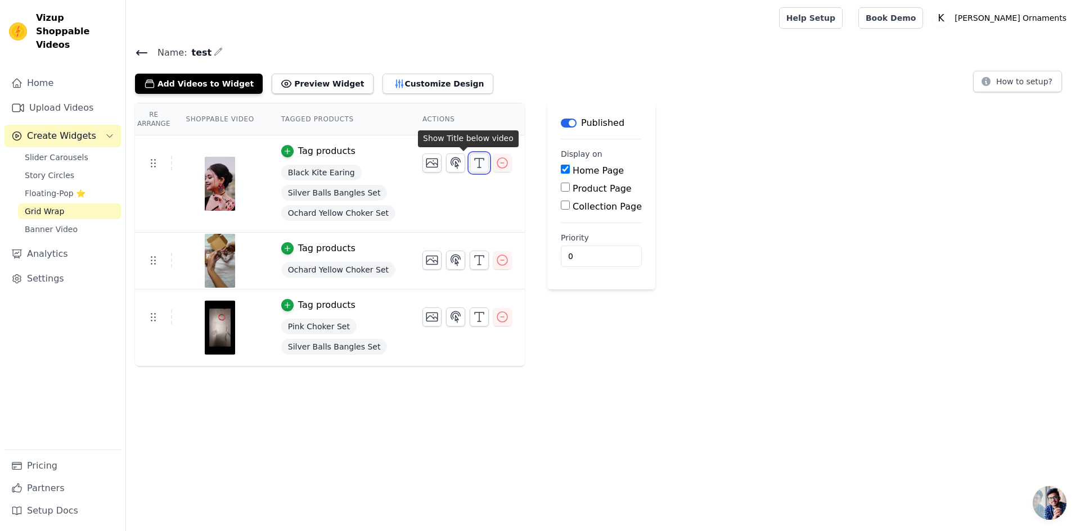
click at [472, 164] on icon "button" at bounding box center [478, 162] width 13 height 13
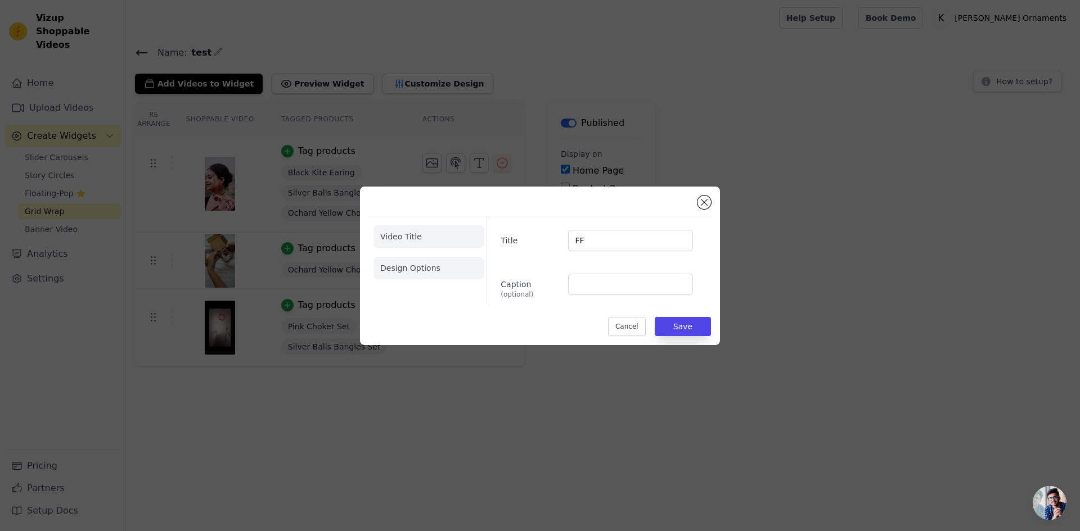
click at [463, 268] on li "Design Options" at bounding box center [428, 268] width 111 height 22
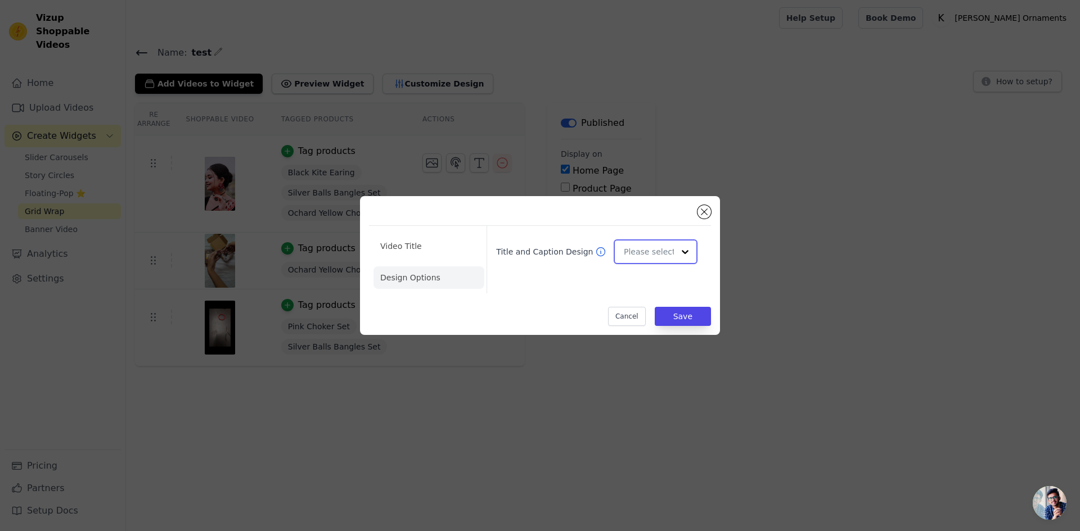
click at [642, 247] on input "Title and Caption Design" at bounding box center [649, 252] width 50 height 22
click at [429, 240] on li "Video Title" at bounding box center [428, 246] width 111 height 22
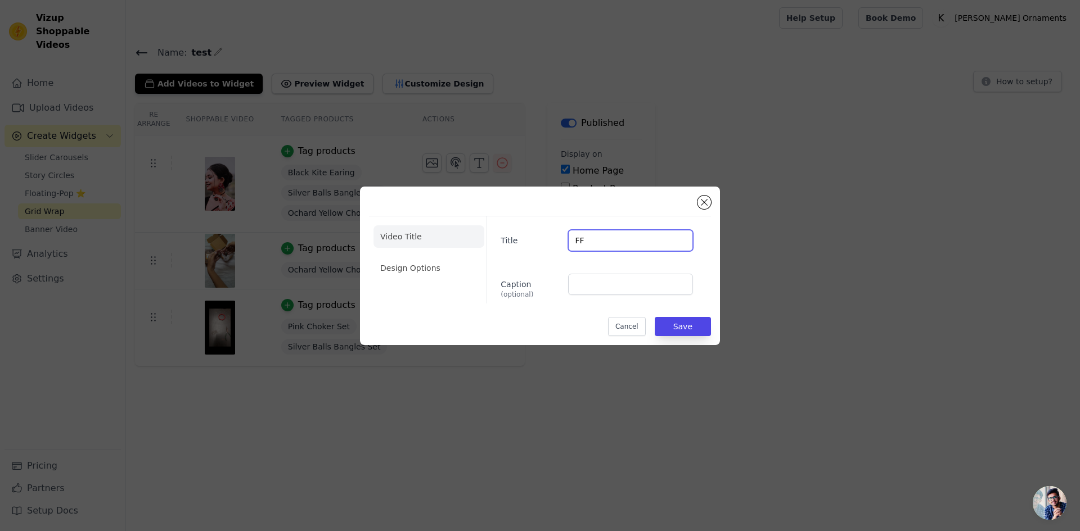
click at [594, 247] on input "FF" at bounding box center [630, 240] width 125 height 21
click at [407, 269] on li "Design Options" at bounding box center [428, 268] width 111 height 22
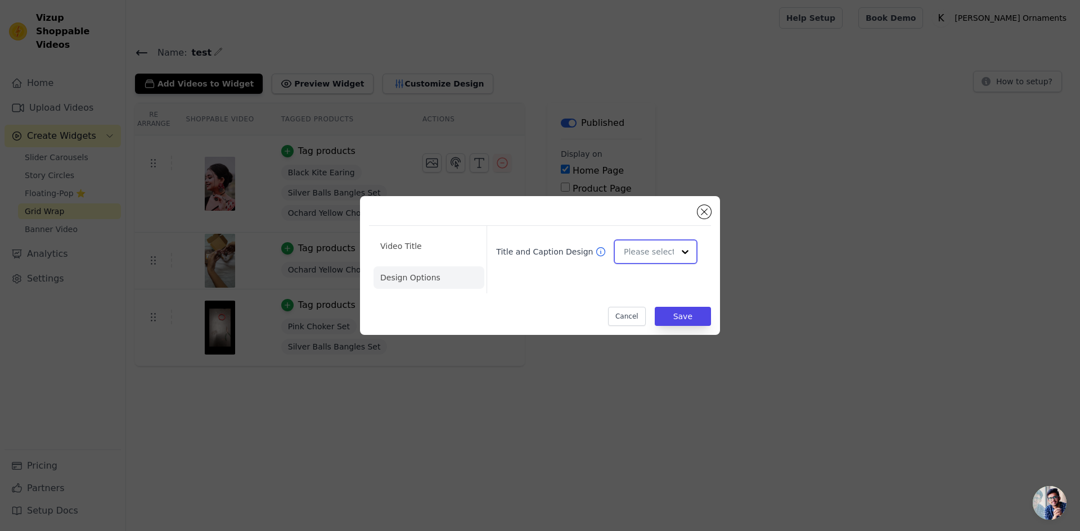
click at [618, 254] on div at bounding box center [656, 252] width 84 height 25
click at [644, 284] on div "Card" at bounding box center [654, 279] width 80 height 24
click at [659, 256] on input "Title and Caption Design" at bounding box center [649, 252] width 50 height 22
click at [656, 269] on div "Card" at bounding box center [654, 279] width 80 height 24
click at [696, 318] on button "Save" at bounding box center [683, 316] width 56 height 19
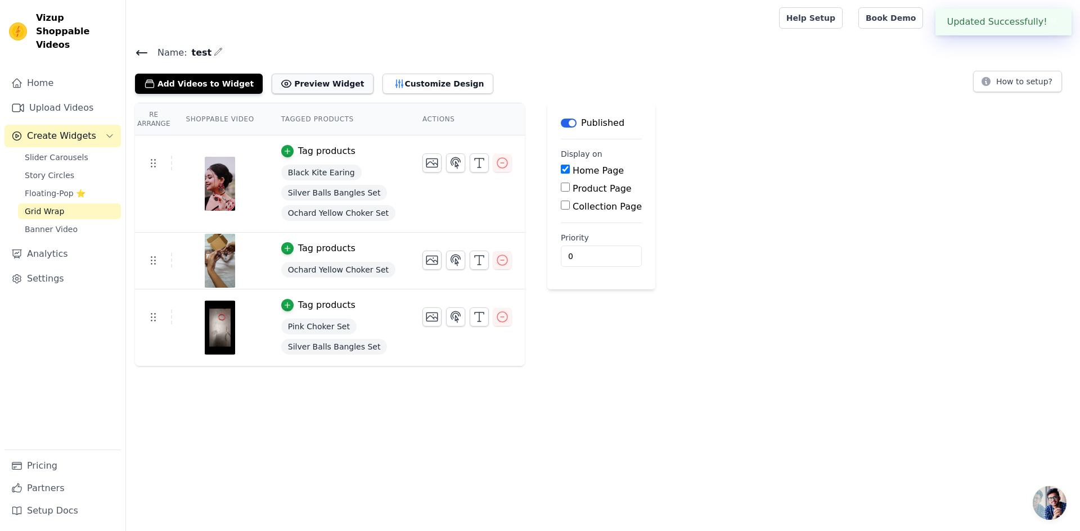
click at [304, 83] on button "Preview Widget" at bounding box center [322, 84] width 101 height 20
click at [214, 50] on icon "button" at bounding box center [218, 51] width 9 height 9
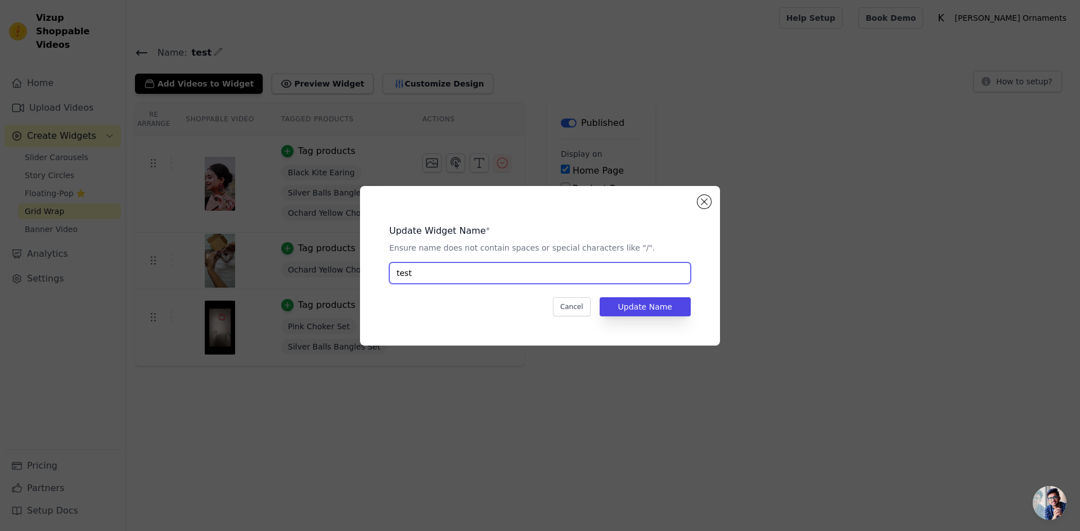
click at [430, 277] on input "test" at bounding box center [539, 273] width 301 height 21
click at [418, 273] on input "Homepage" at bounding box center [539, 273] width 301 height 21
click at [423, 274] on input "Home page" at bounding box center [539, 273] width 301 height 21
type input "Home Page"
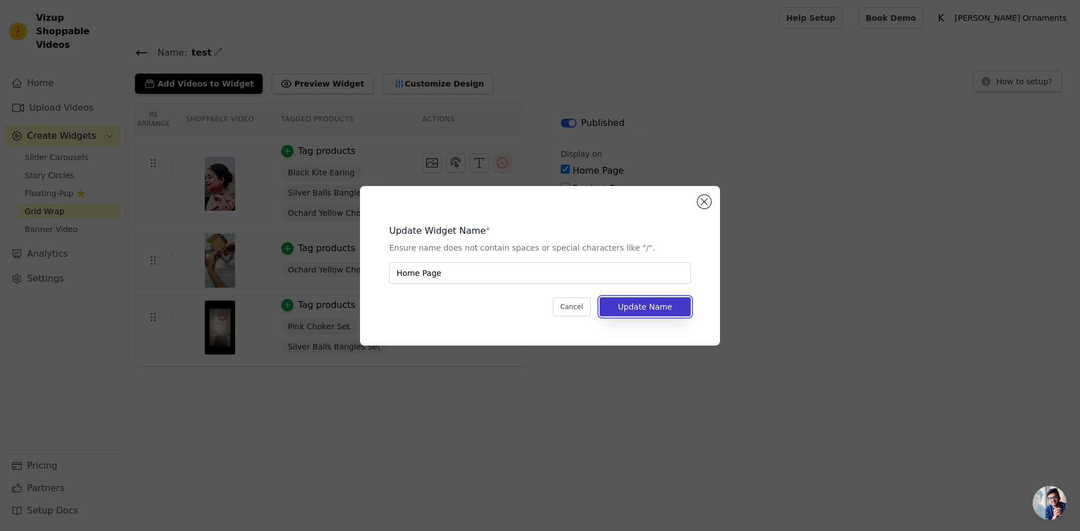
click at [633, 300] on button "Update Name" at bounding box center [644, 306] width 91 height 19
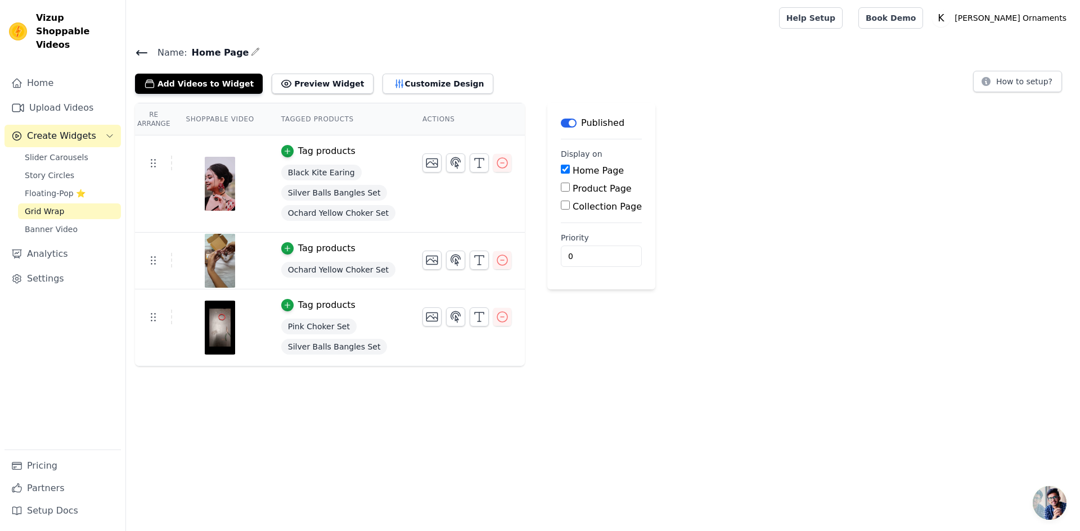
click at [144, 51] on icon at bounding box center [141, 52] width 13 height 13
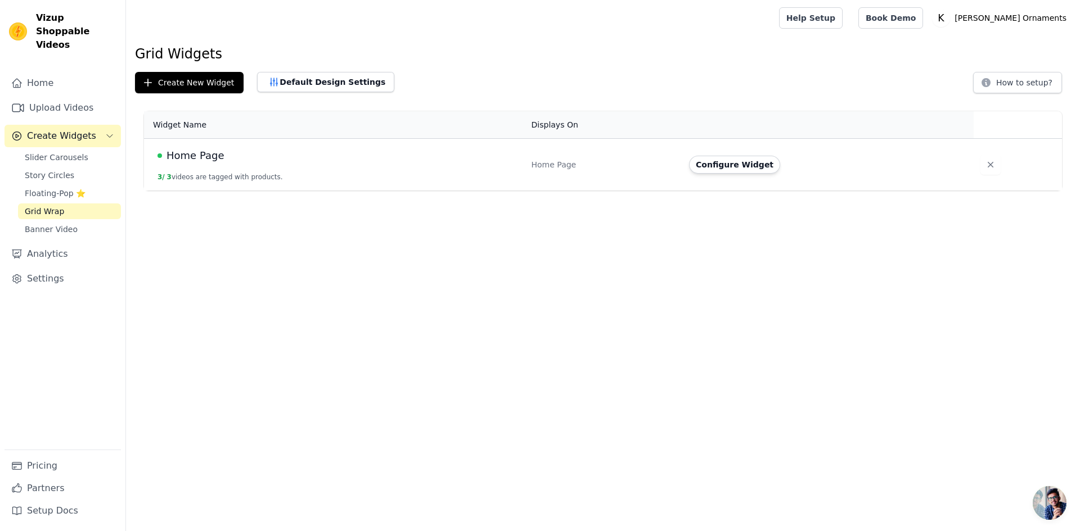
click at [202, 156] on span "Home Page" at bounding box center [194, 156] width 57 height 16
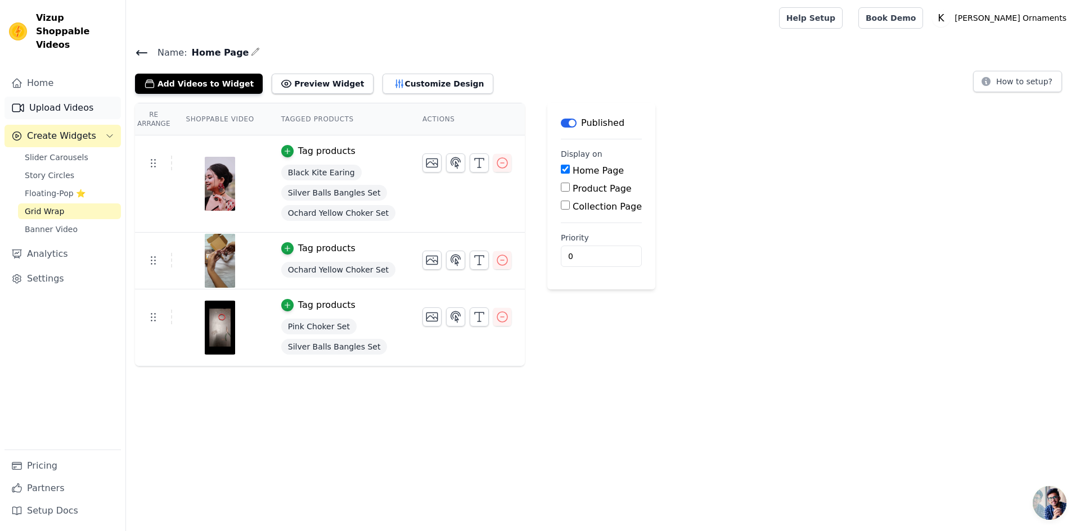
click at [47, 98] on link "Upload Videos" at bounding box center [62, 108] width 116 height 22
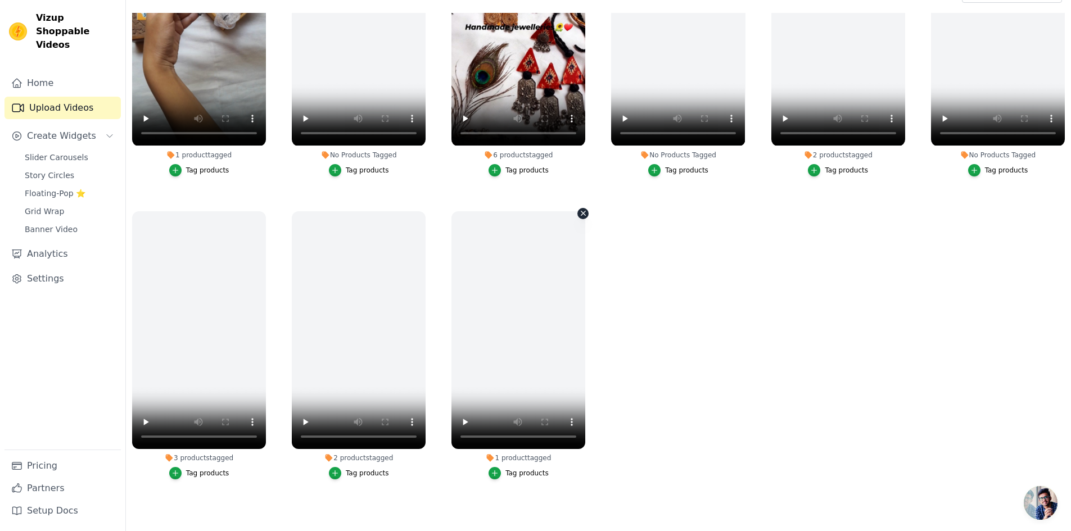
scroll to position [115, 0]
